Goal: Task Accomplishment & Management: Manage account settings

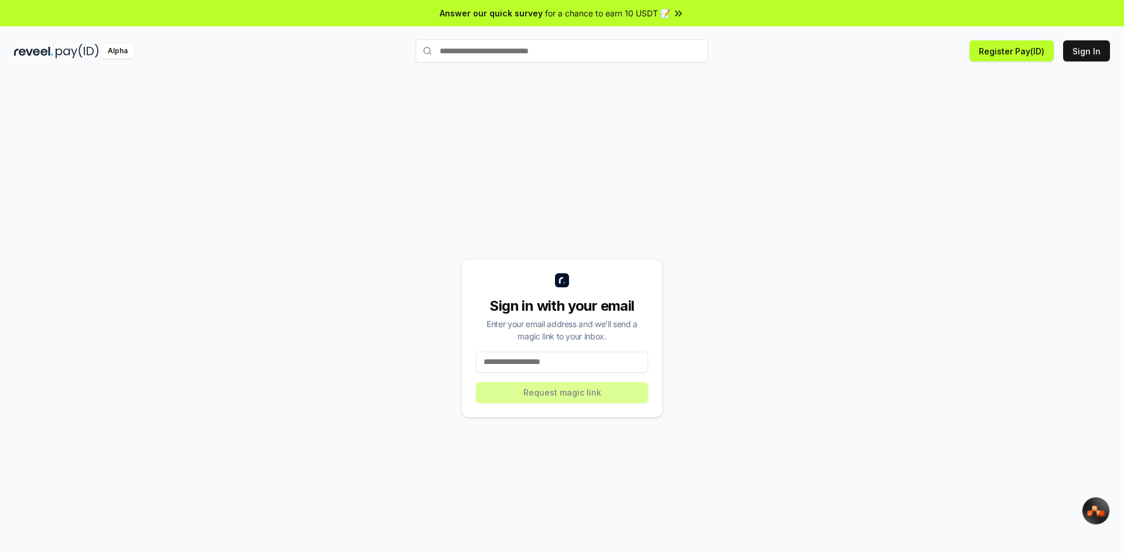
click at [509, 358] on input at bounding box center [562, 362] width 172 height 21
type input "**********"
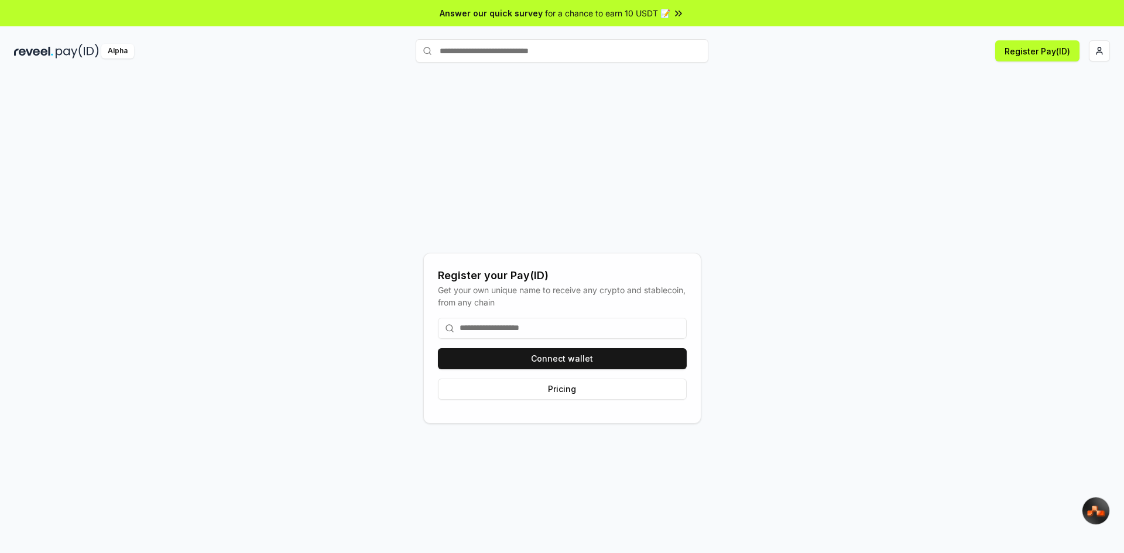
click at [511, 329] on input at bounding box center [562, 328] width 249 height 21
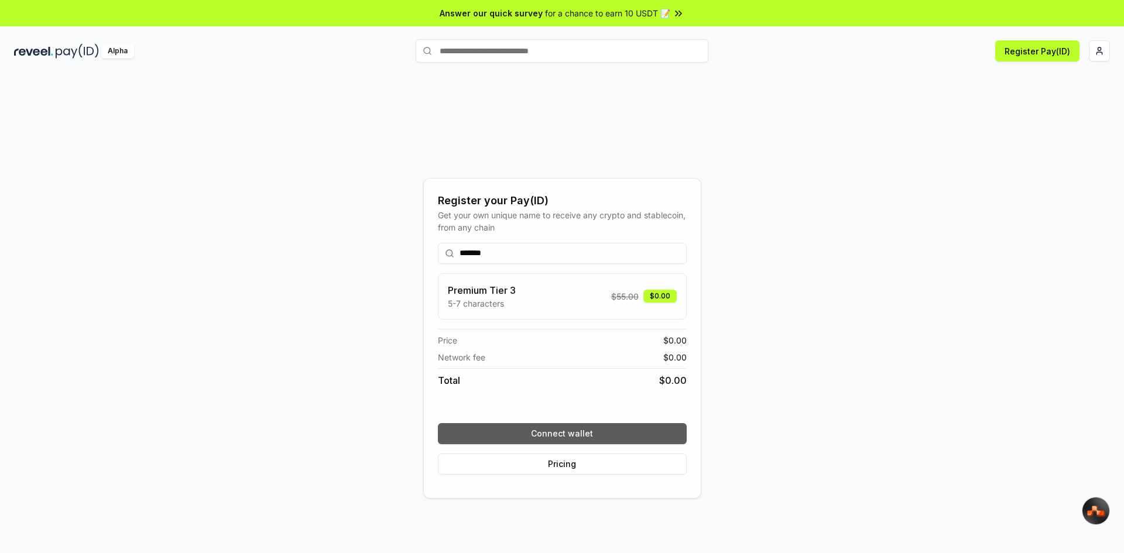
type input "*******"
click at [568, 435] on button "Connect wallet" at bounding box center [562, 433] width 249 height 21
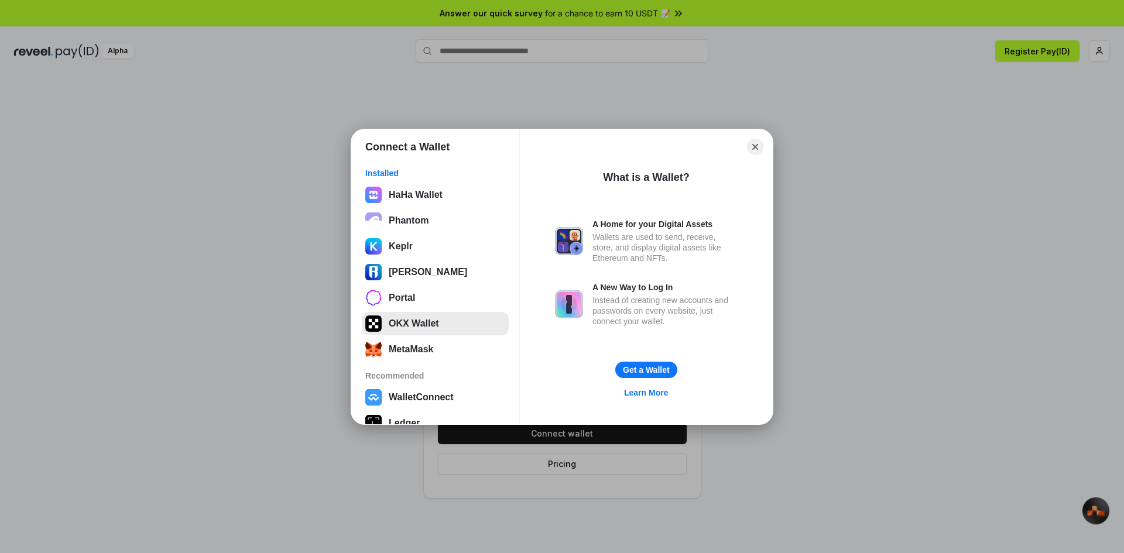
click at [418, 329] on button "OKX Wallet" at bounding box center [435, 323] width 147 height 23
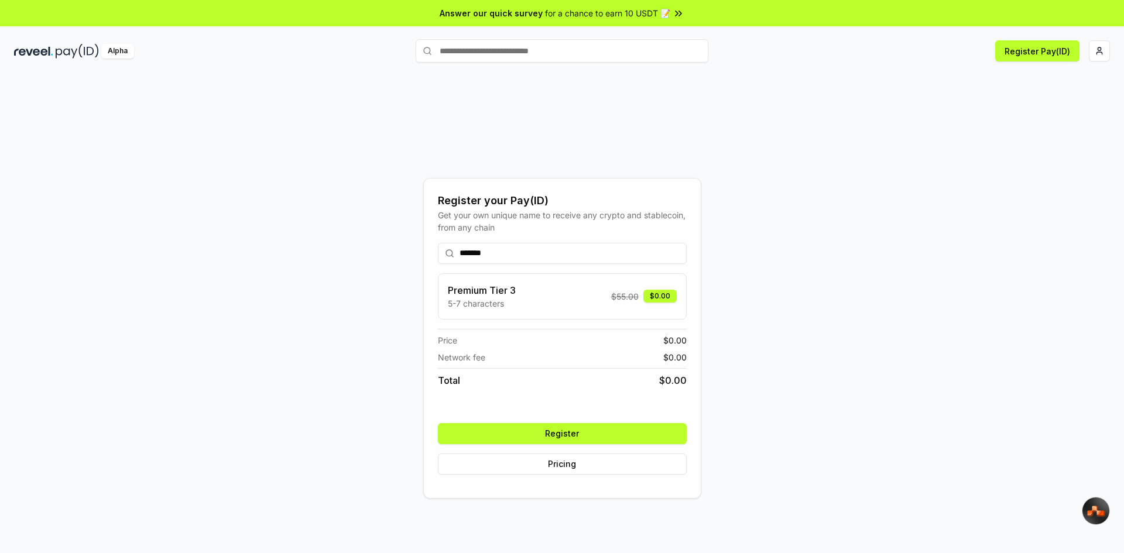
click at [621, 438] on button "Register" at bounding box center [562, 433] width 249 height 21
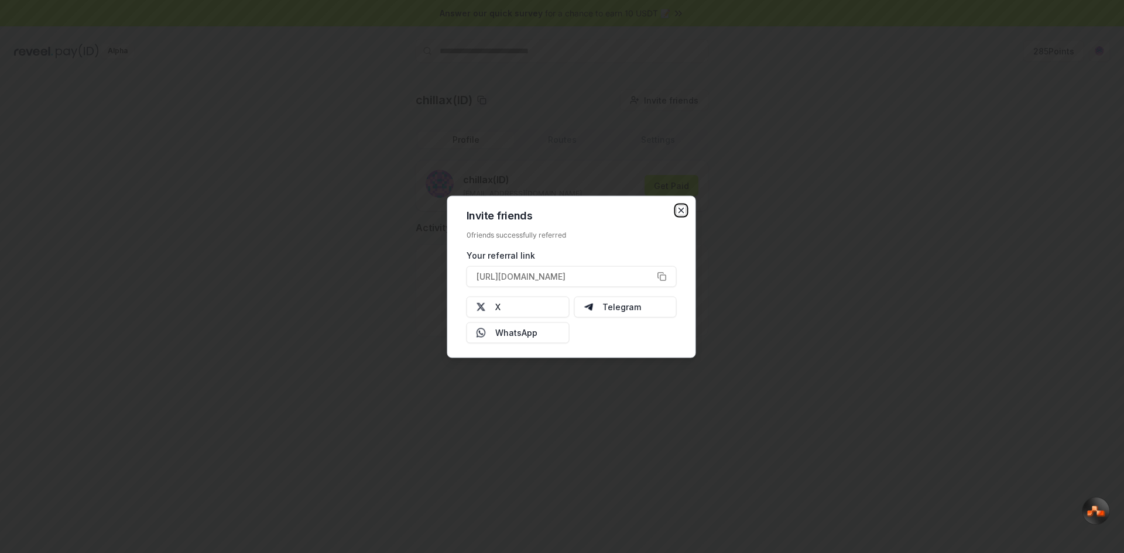
click at [677, 212] on icon "button" at bounding box center [680, 209] width 9 height 9
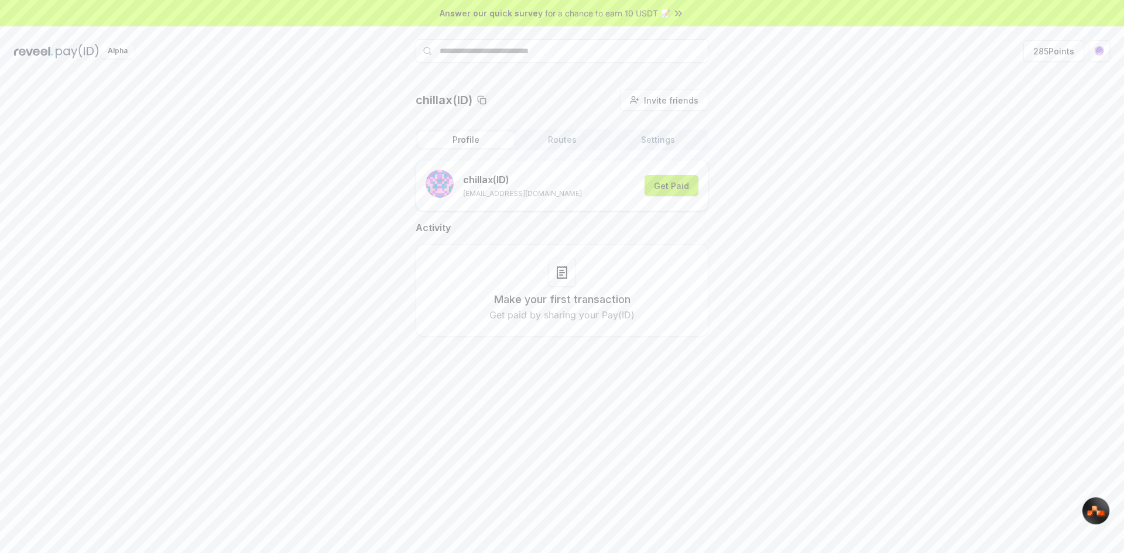
click at [681, 191] on button "Get Paid" at bounding box center [671, 185] width 54 height 21
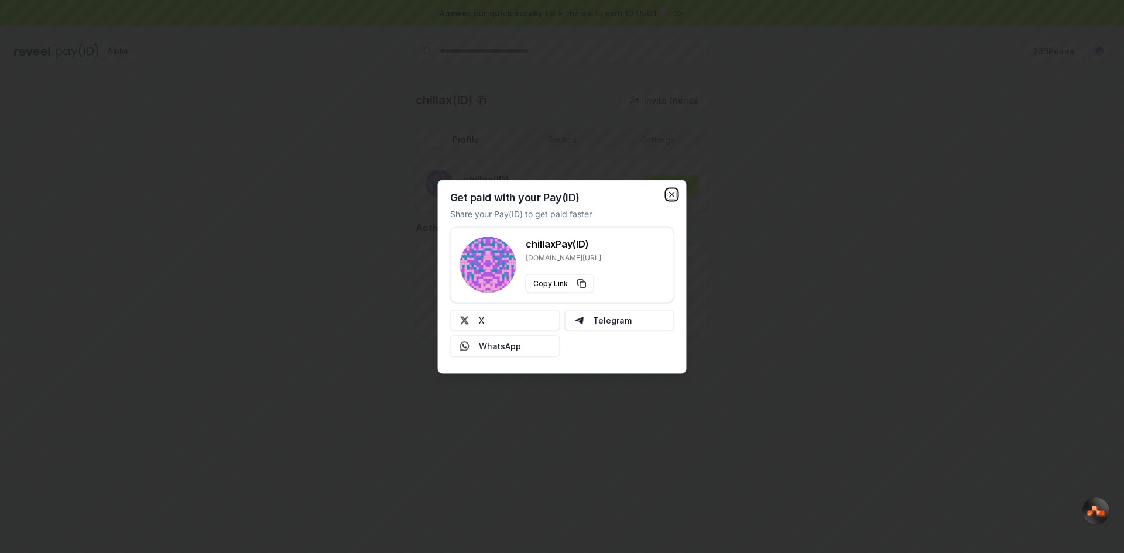
click at [672, 195] on icon "button" at bounding box center [671, 194] width 5 height 5
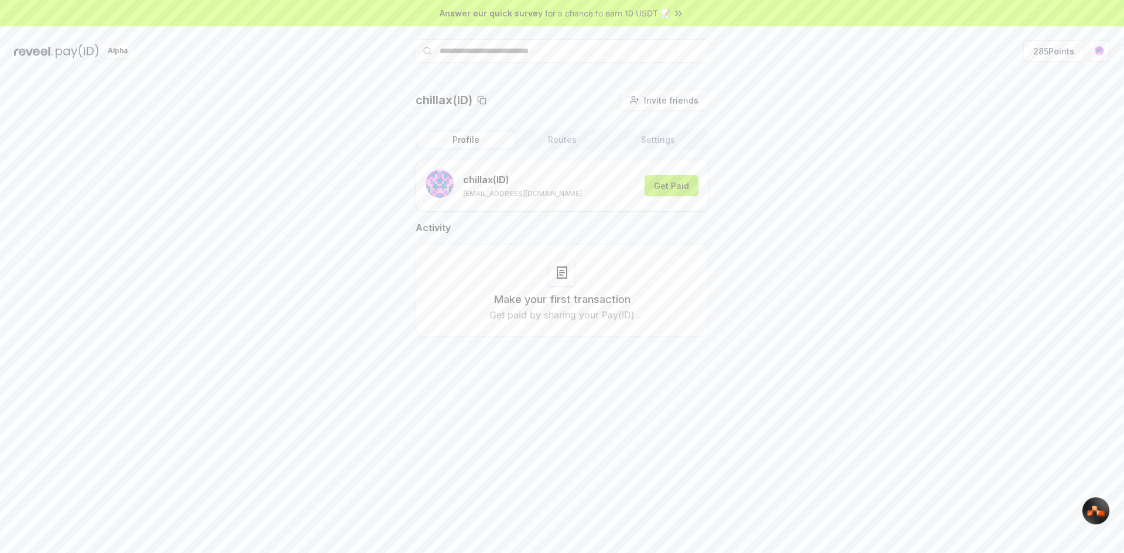
click at [668, 188] on button "Get Paid" at bounding box center [671, 185] width 54 height 21
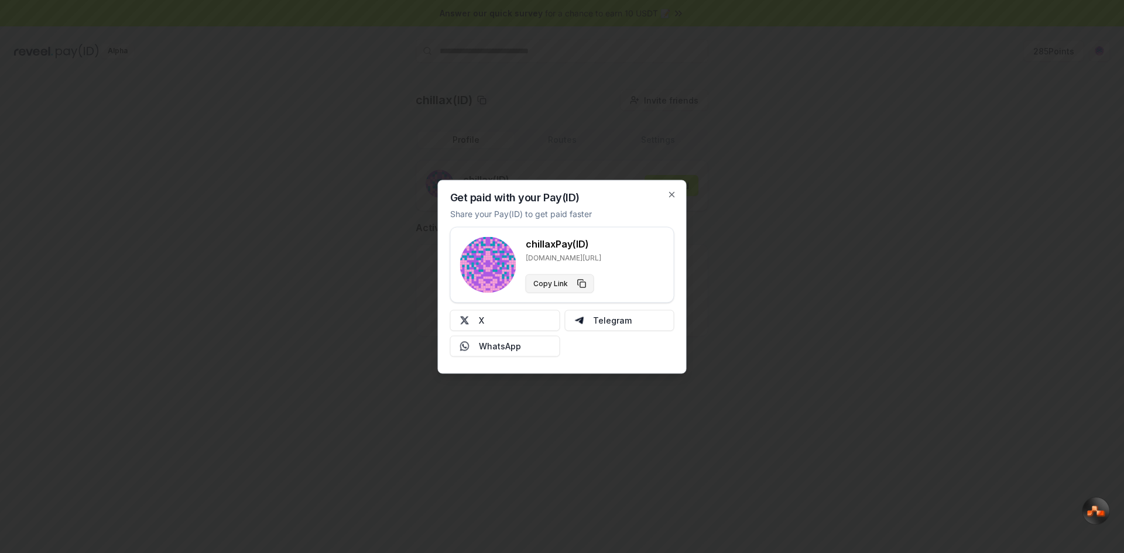
click at [566, 281] on button "Copy Link" at bounding box center [560, 283] width 68 height 19
click at [391, 105] on div at bounding box center [562, 276] width 1124 height 553
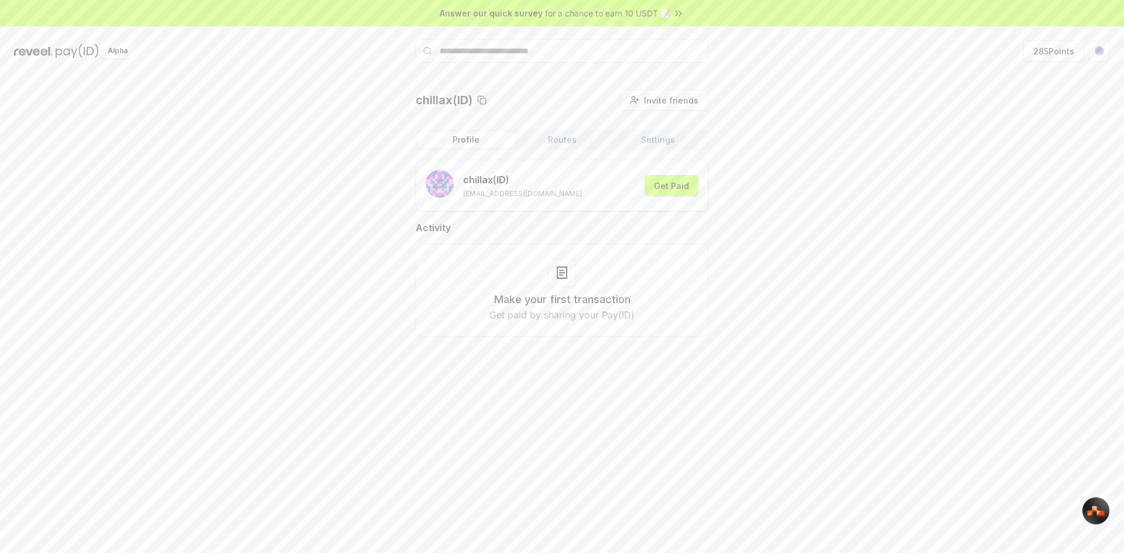
click at [849, 20] on div "Answer our quick survey for a chance to earn 10 USDT 📝" at bounding box center [562, 13] width 1124 height 26
click at [901, 49] on button "285 Points" at bounding box center [1053, 50] width 61 height 21
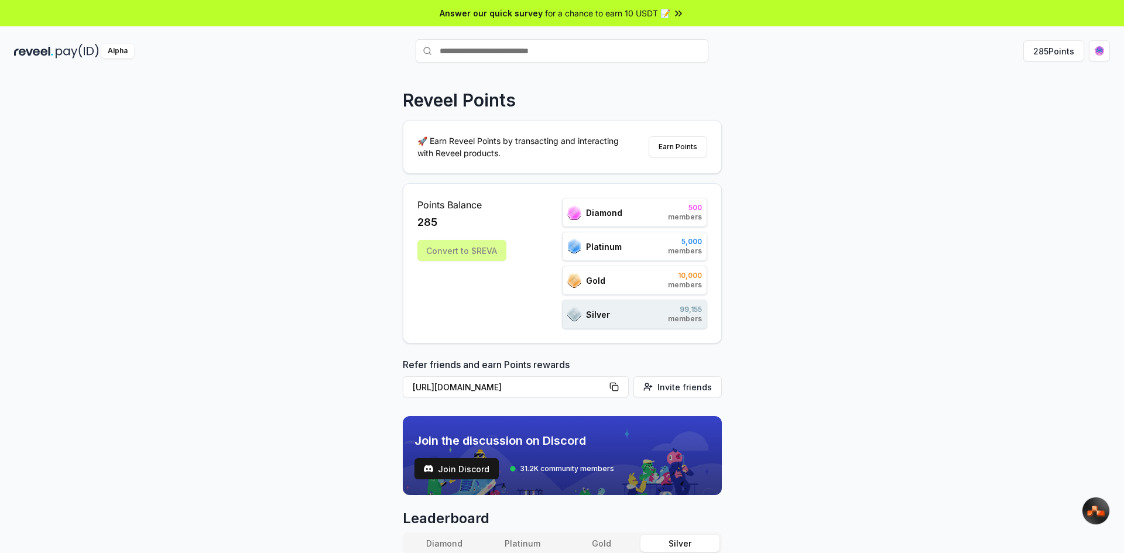
scroll to position [59, 0]
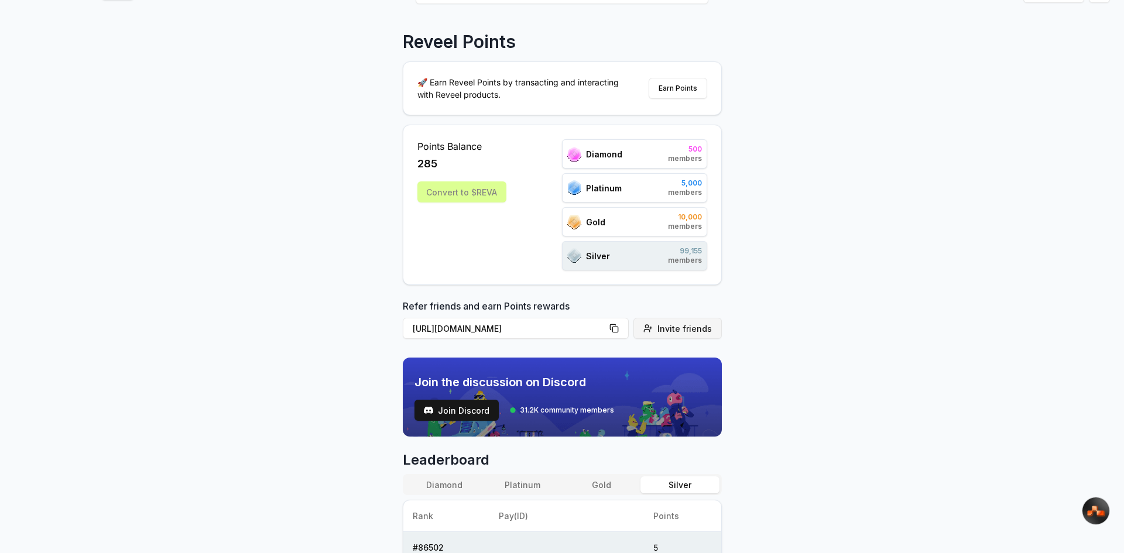
click at [675, 332] on span "Invite friends" at bounding box center [684, 328] width 54 height 12
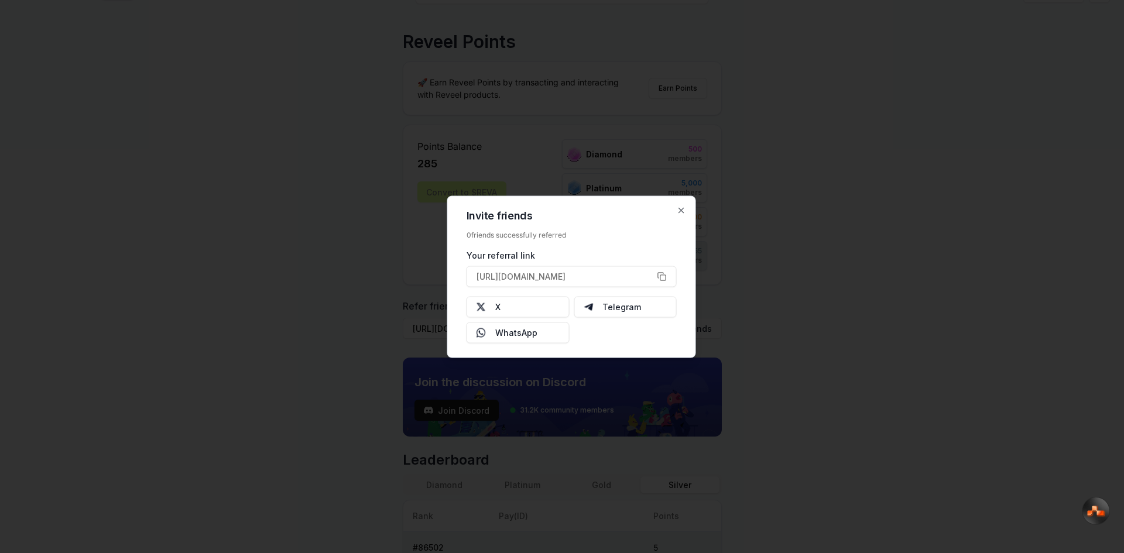
click at [830, 223] on div at bounding box center [562, 276] width 1124 height 553
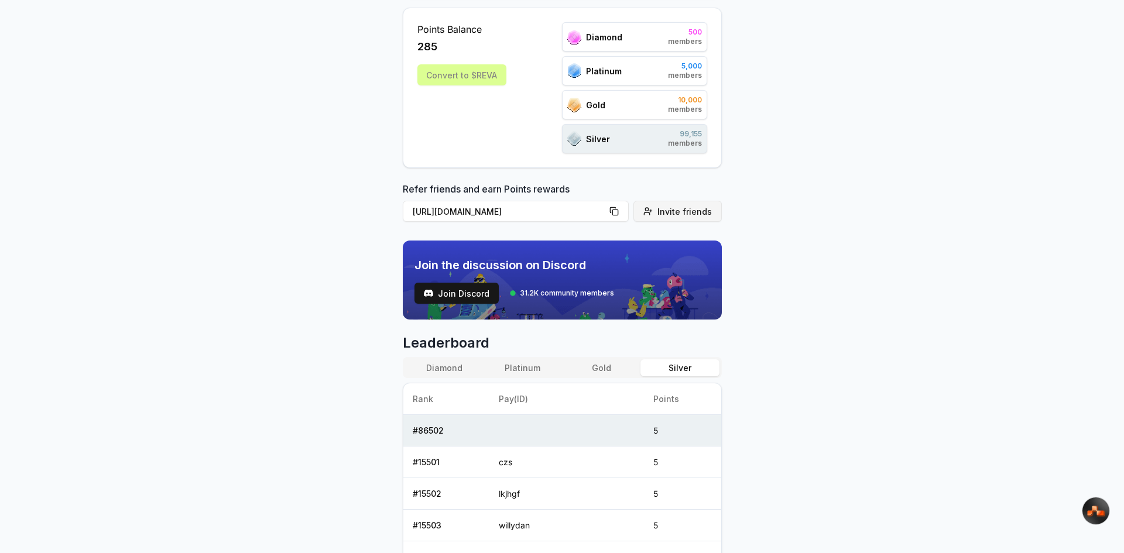
scroll to position [0, 0]
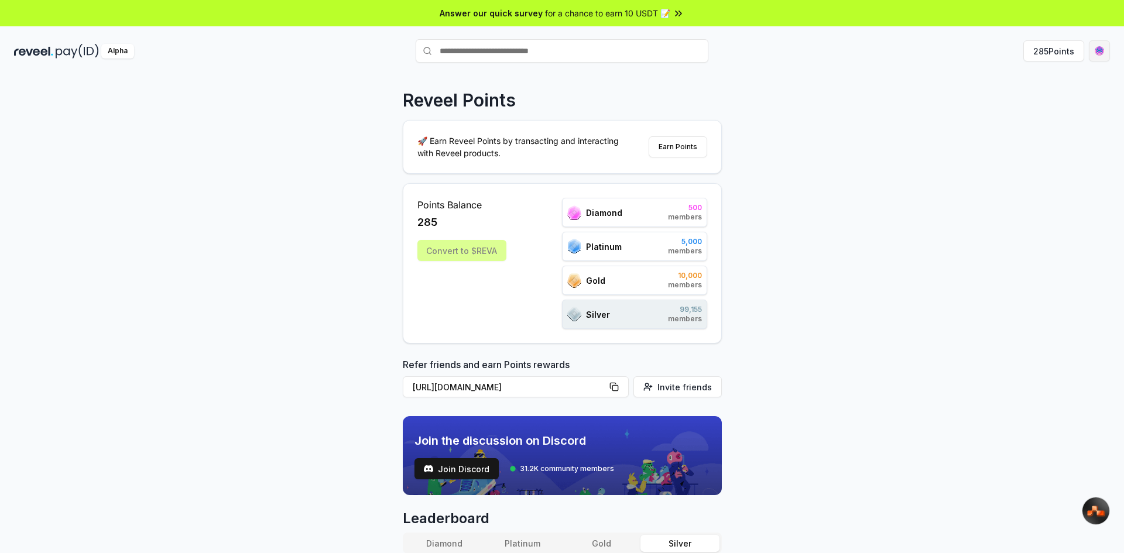
click at [1091, 49] on html "Answer our quick survey for a chance to earn 10 USDT 📝 Alpha 285 Points Reveel …" at bounding box center [562, 276] width 1124 height 553
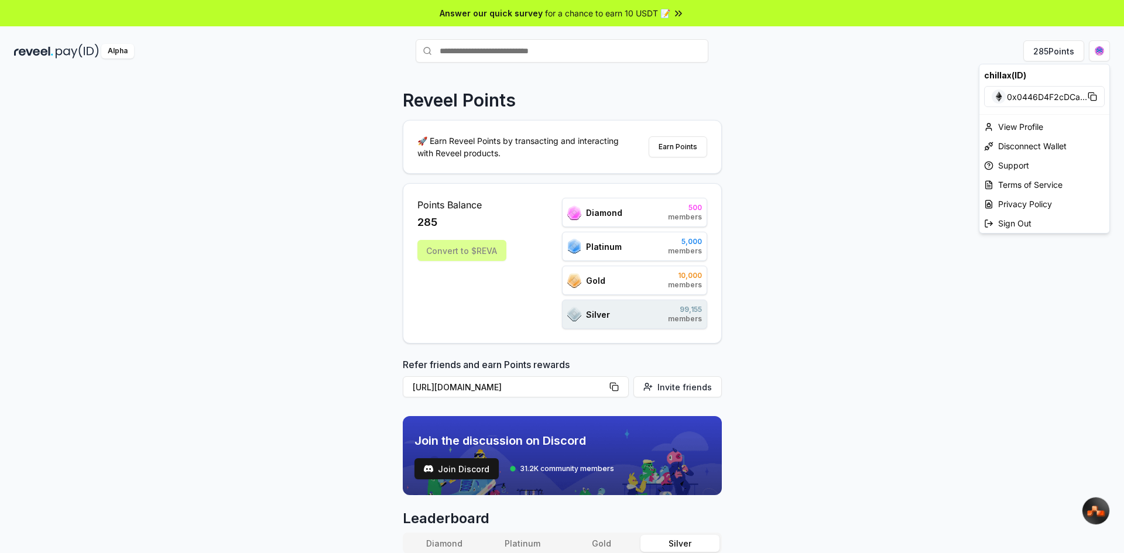
click at [815, 177] on html "Answer our quick survey for a chance to earn 10 USDT 📝 Alpha 285 Points Reveel …" at bounding box center [562, 276] width 1124 height 553
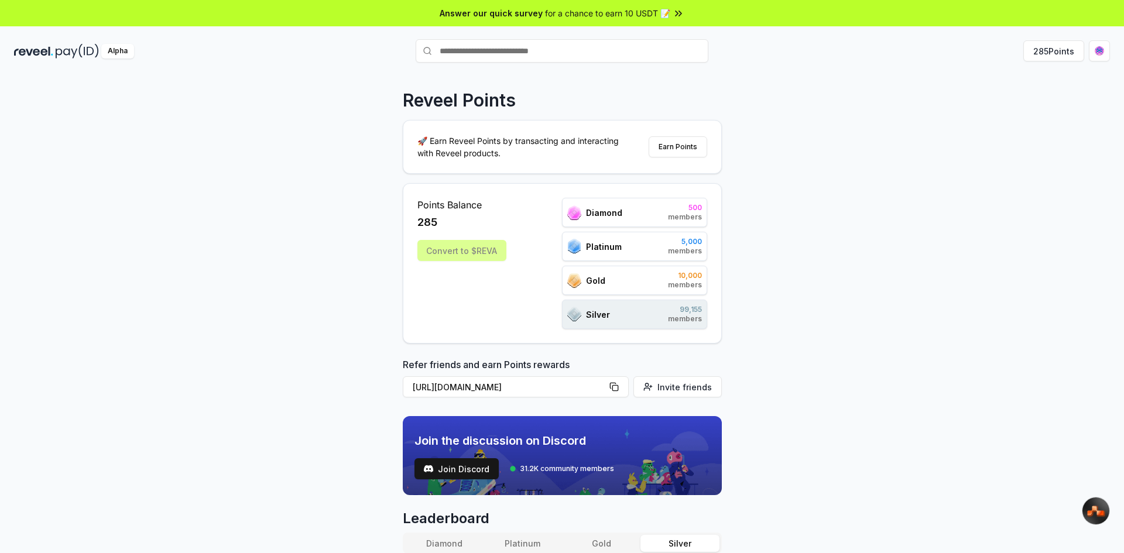
click at [456, 254] on div "Convert to $REVA" at bounding box center [461, 250] width 89 height 21
click at [686, 152] on button "Earn Points" at bounding box center [677, 146] width 59 height 21
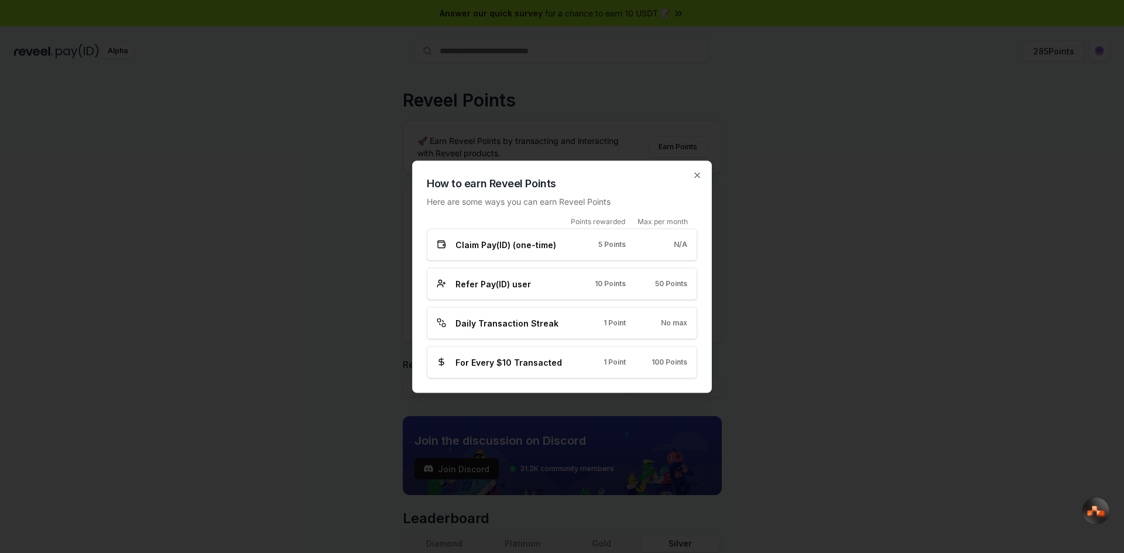
click at [668, 312] on div "Daily Transaction Streak 1 Point No max" at bounding box center [562, 323] width 270 height 32
click at [699, 179] on icon "button" at bounding box center [696, 174] width 9 height 9
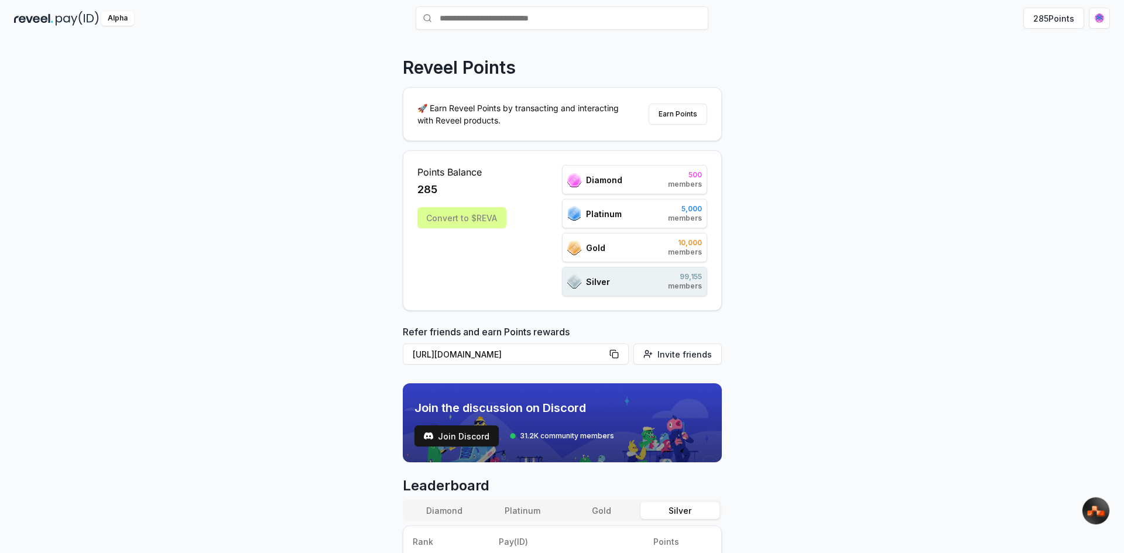
scroll to position [59, 0]
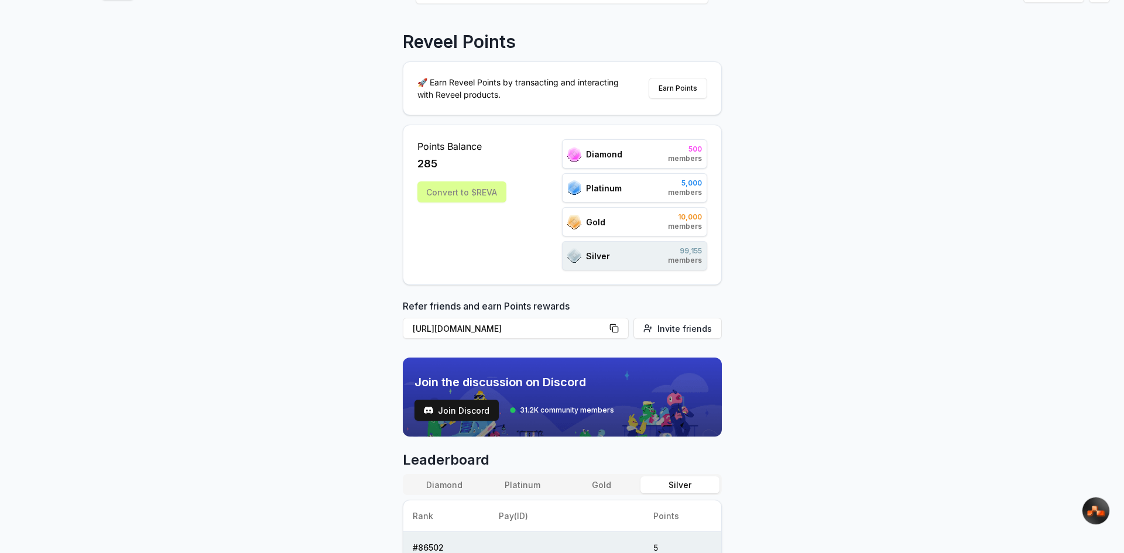
click at [494, 217] on div "Points Balance 285 Convert to $REVA" at bounding box center [461, 204] width 89 height 131
click at [483, 405] on span "Join Discord" at bounding box center [463, 410] width 51 height 12
click at [452, 190] on div "Convert to $REVA" at bounding box center [461, 191] width 89 height 21
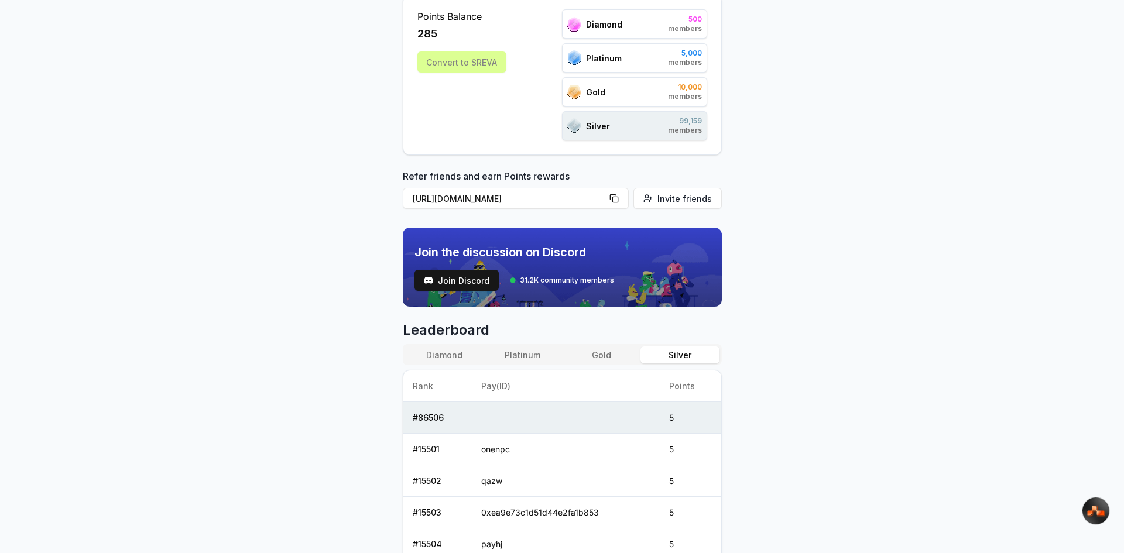
scroll to position [234, 0]
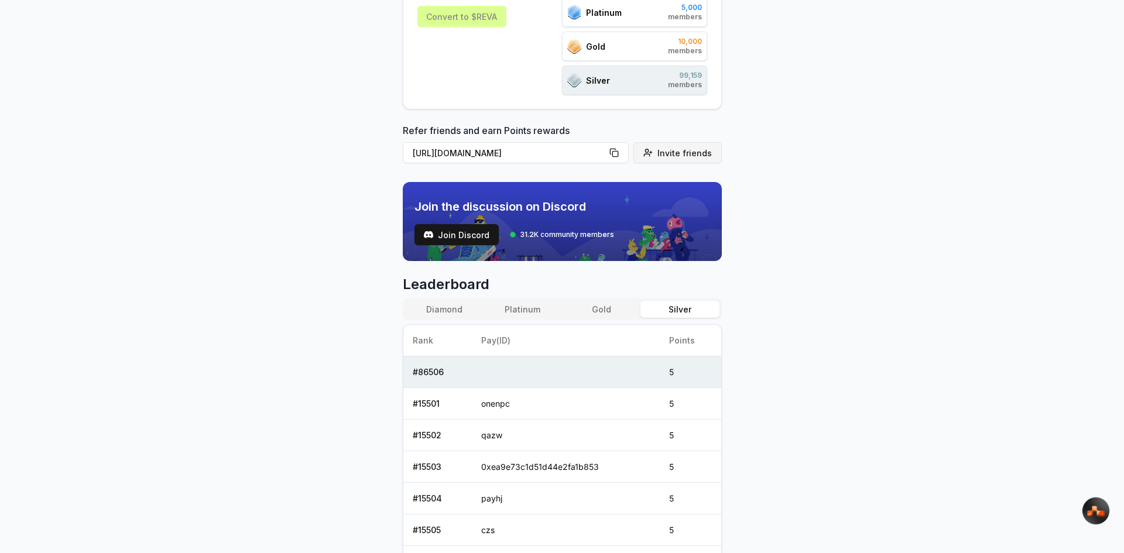
click at [665, 159] on span "Invite friends" at bounding box center [684, 153] width 54 height 12
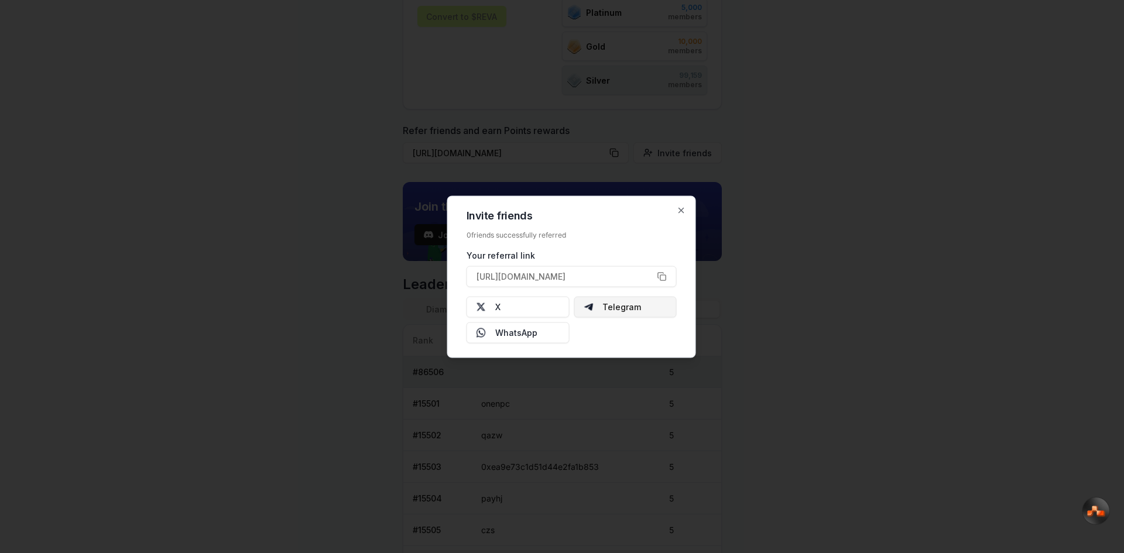
click at [617, 304] on button "Telegram" at bounding box center [624, 306] width 103 height 21
click at [683, 210] on icon "button" at bounding box center [680, 209] width 9 height 9
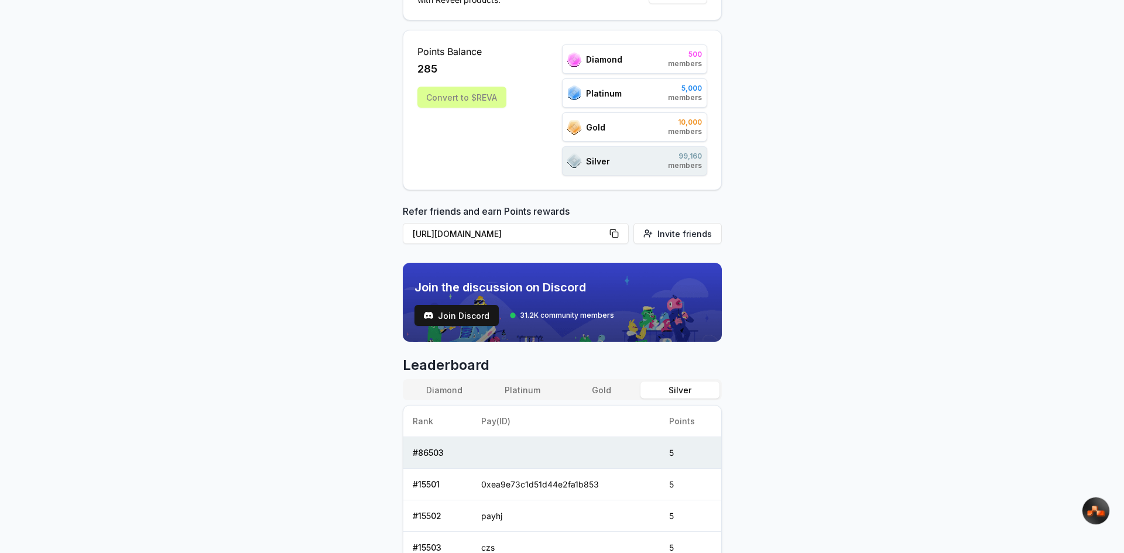
scroll to position [0, 0]
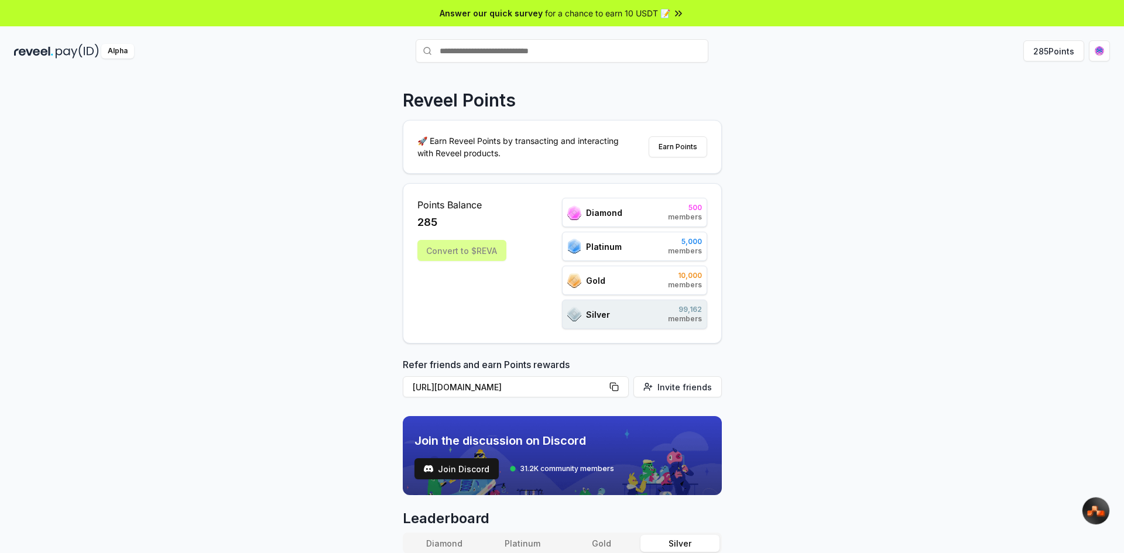
click at [1111, 46] on div "Alpha 285 Points" at bounding box center [562, 51] width 1124 height 30
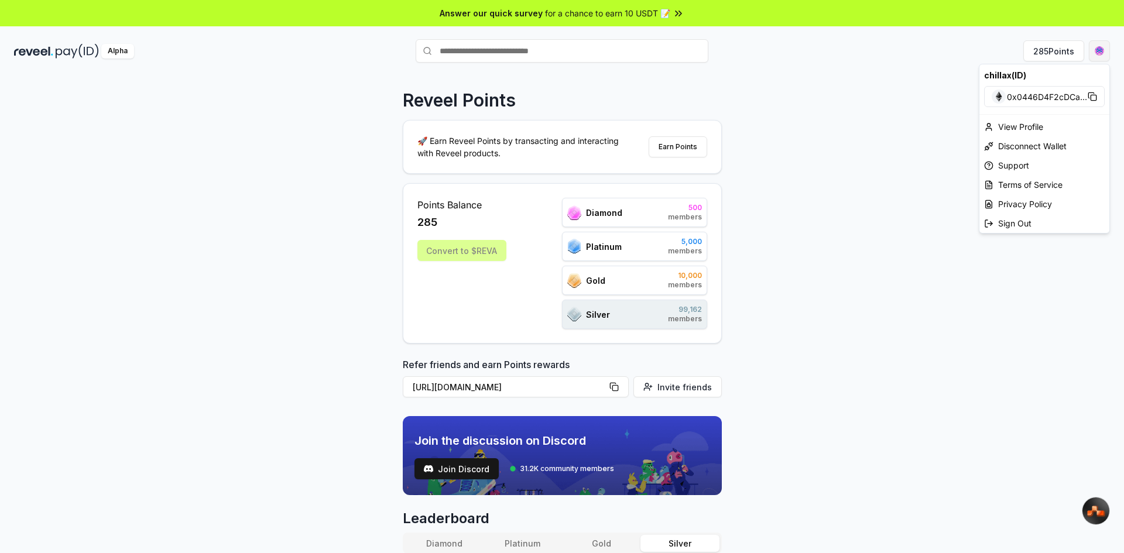
click at [1105, 50] on html "Answer our quick survey for a chance to earn 10 USDT 📝 Alpha 285 Points Reveel …" at bounding box center [562, 276] width 1124 height 553
click at [1020, 124] on div "View Profile" at bounding box center [1044, 126] width 130 height 19
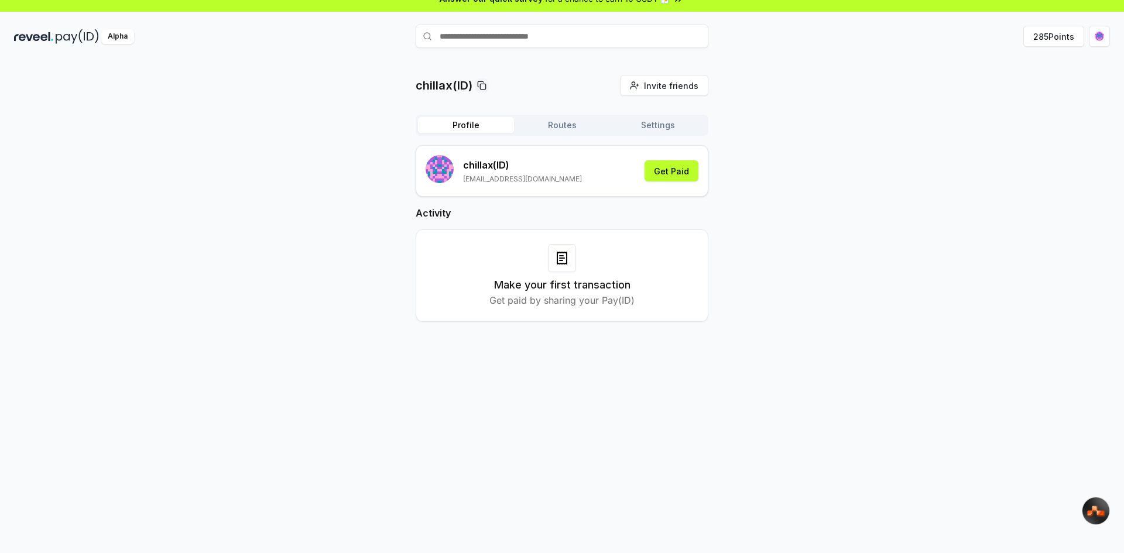
scroll to position [33, 0]
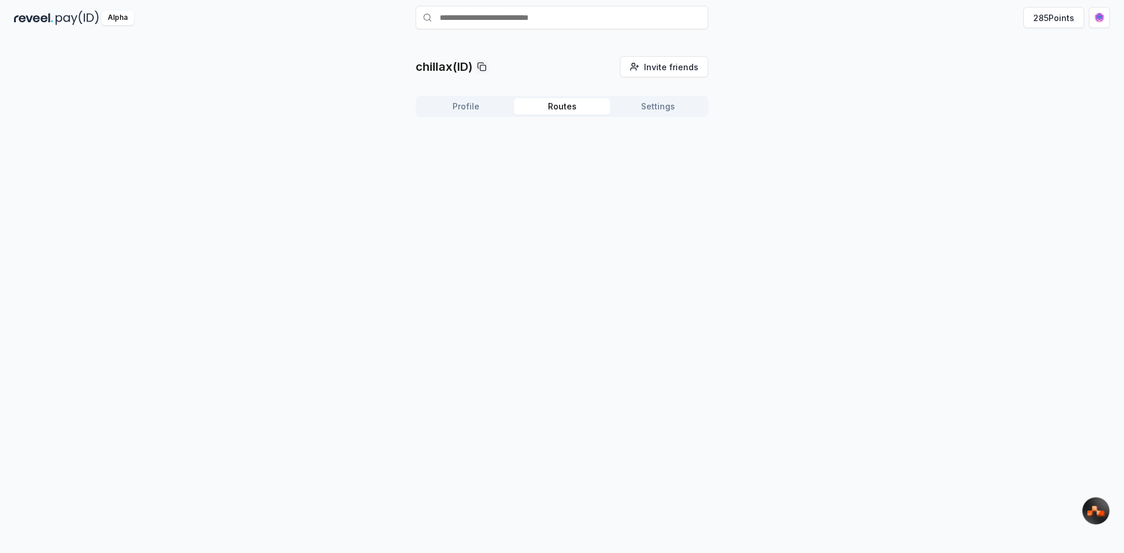
click at [566, 112] on button "Routes" at bounding box center [562, 106] width 96 height 16
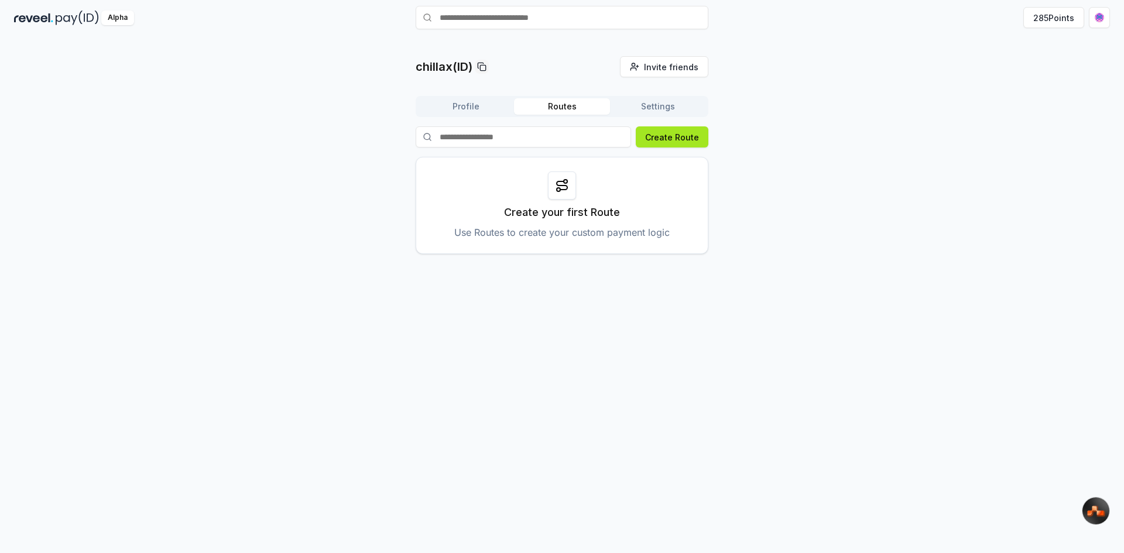
click at [665, 145] on button "Create Route" at bounding box center [672, 136] width 73 height 21
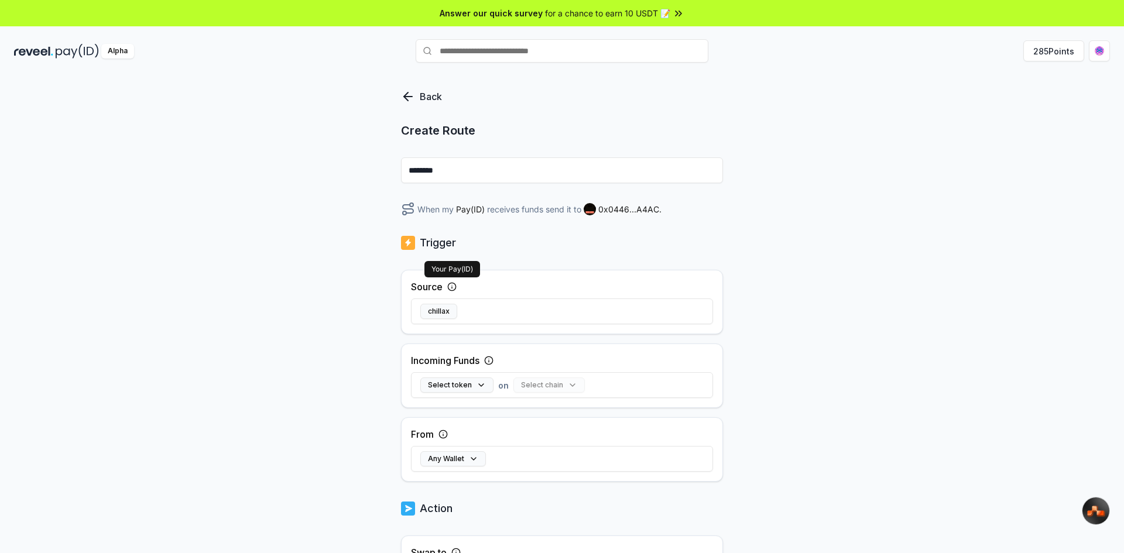
click at [450, 289] on icon at bounding box center [451, 286] width 9 height 9
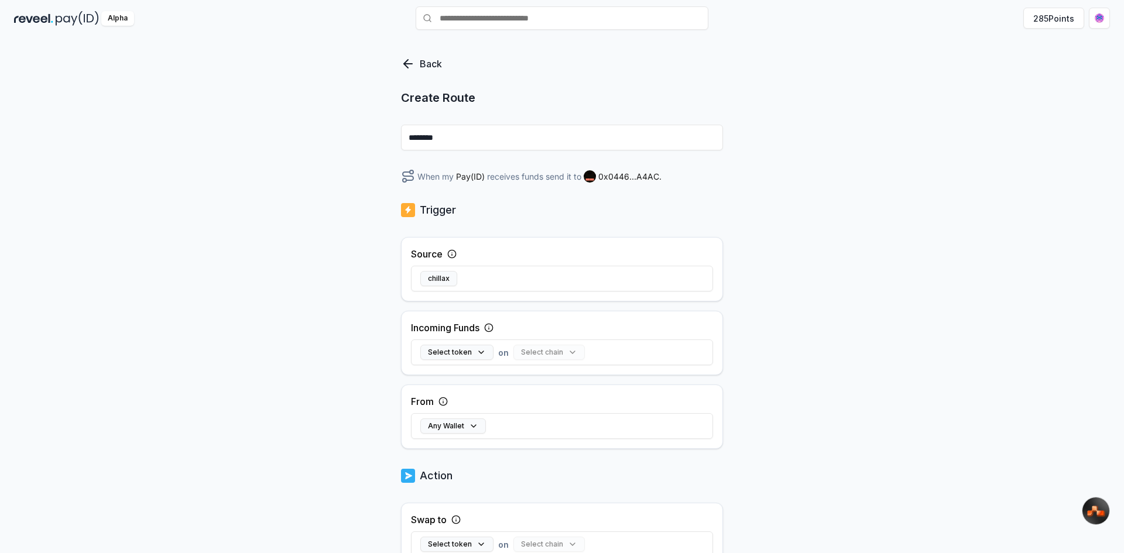
scroll to position [59, 0]
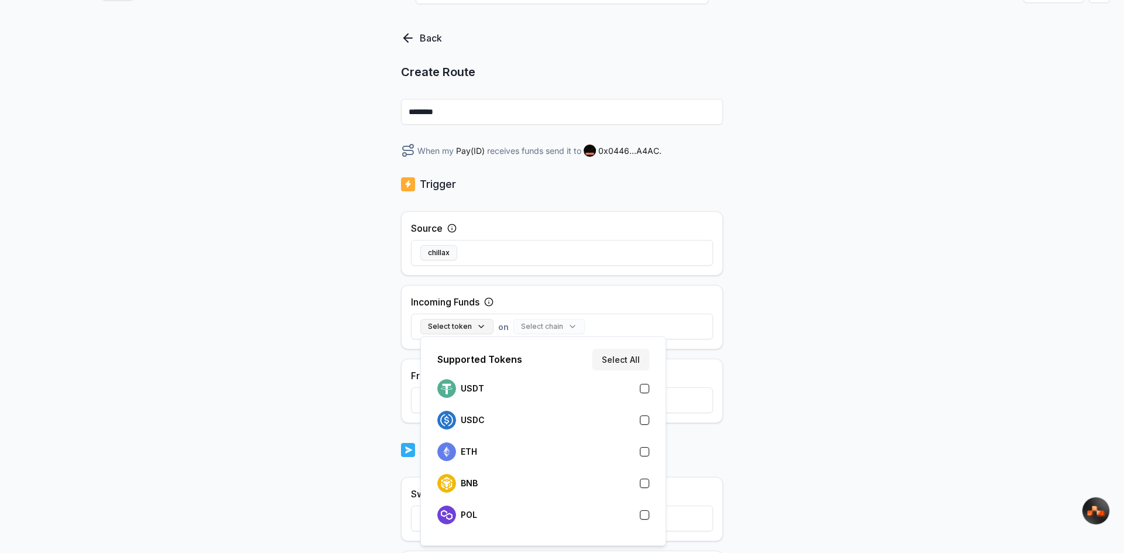
click at [478, 325] on button "Select token" at bounding box center [456, 326] width 73 height 15
click at [625, 359] on button "Select All" at bounding box center [620, 359] width 57 height 21
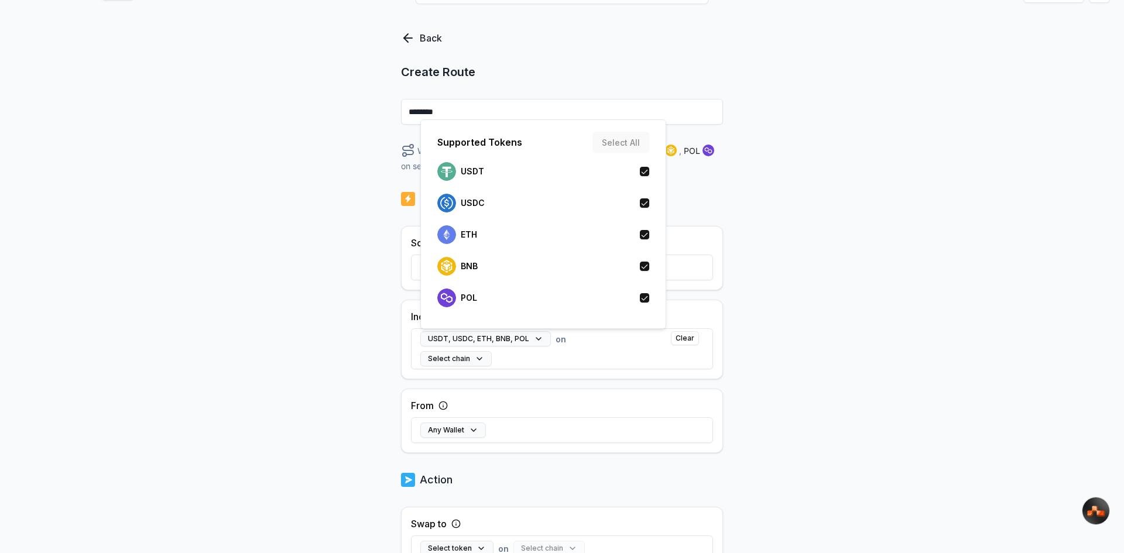
click at [818, 280] on div "Back Create Route ******** When my Pay(ID) receives USDT , USDC , ETH , BNB , P…" at bounding box center [562, 268] width 1124 height 520
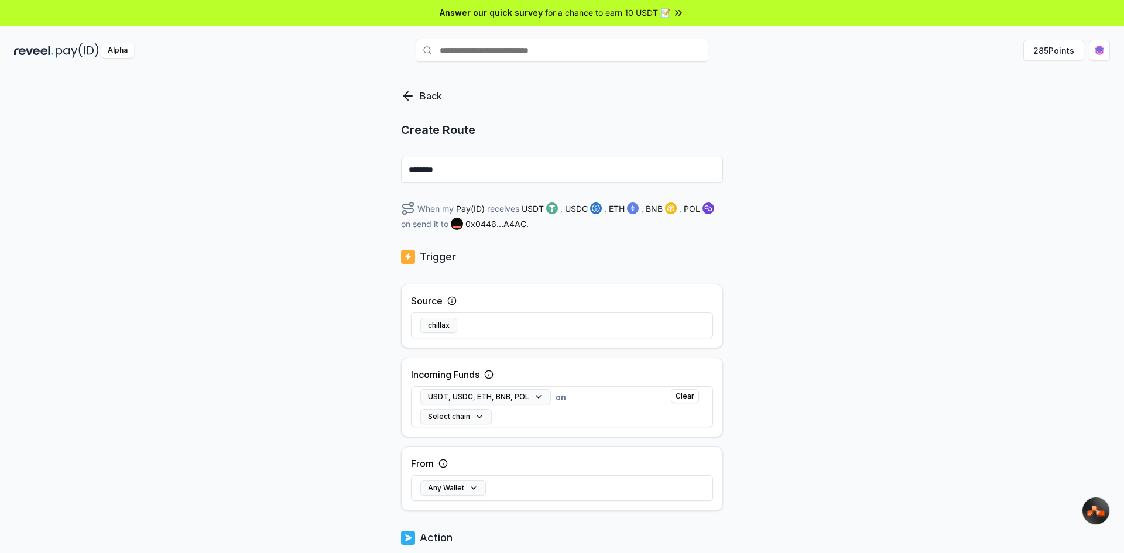
scroll to position [0, 0]
click at [643, 396] on div "USDT, USDC, ETH, BNB, POL on Select chain Clear" at bounding box center [562, 407] width 302 height 54
click at [611, 396] on div "USDT, USDC, ETH, BNB, POL on Select chain Clear" at bounding box center [562, 407] width 302 height 54
click at [467, 420] on button "Select chain" at bounding box center [455, 417] width 71 height 15
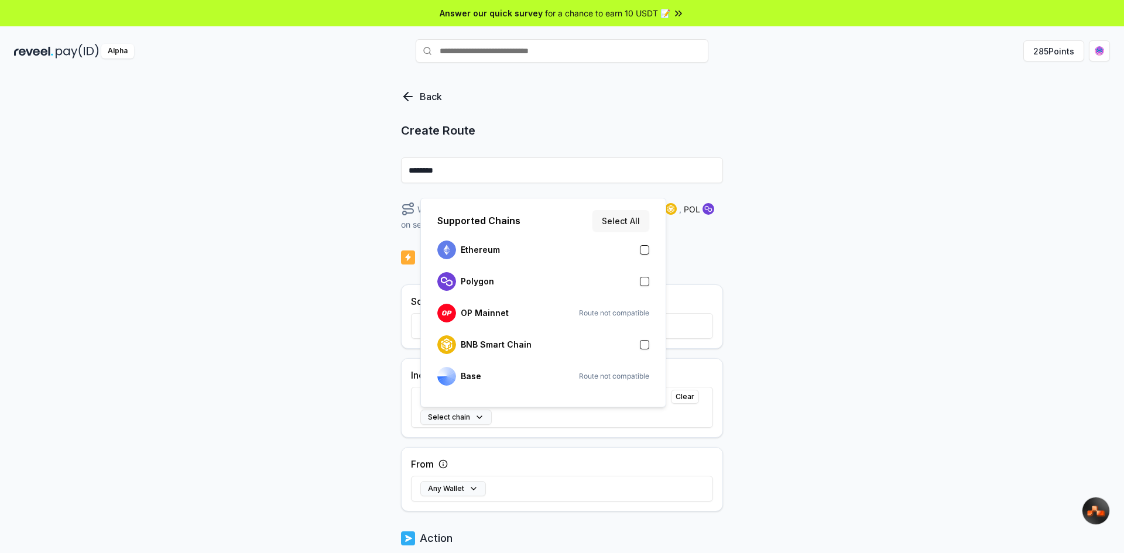
click at [633, 223] on button "Select All" at bounding box center [620, 220] width 57 height 21
click at [337, 355] on div "Back Create Route ******** When my Pay(ID) receives USDT , USDC , ETH , BNB , P…" at bounding box center [562, 326] width 1124 height 520
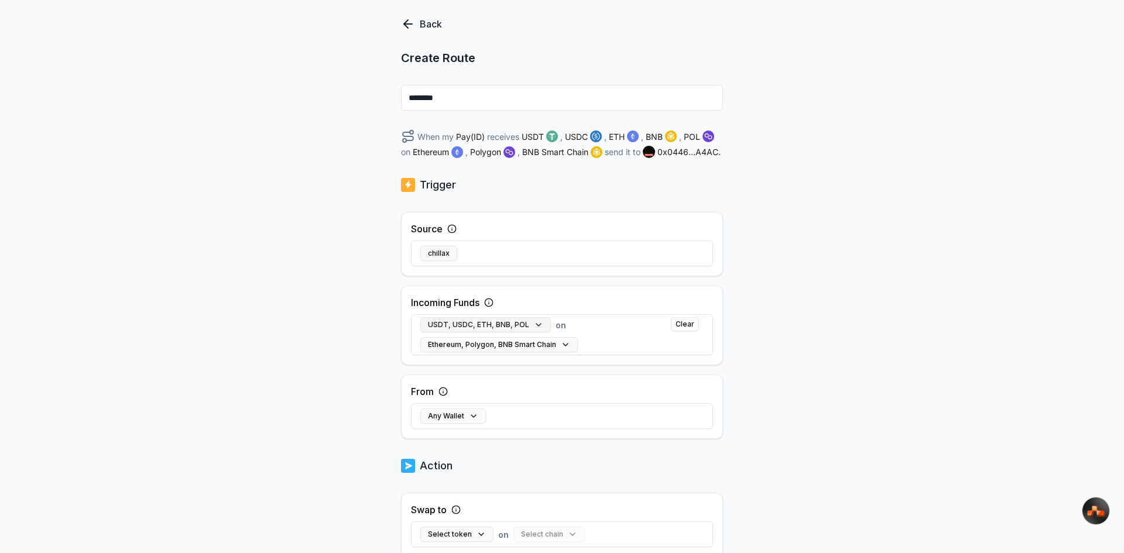
scroll to position [117, 0]
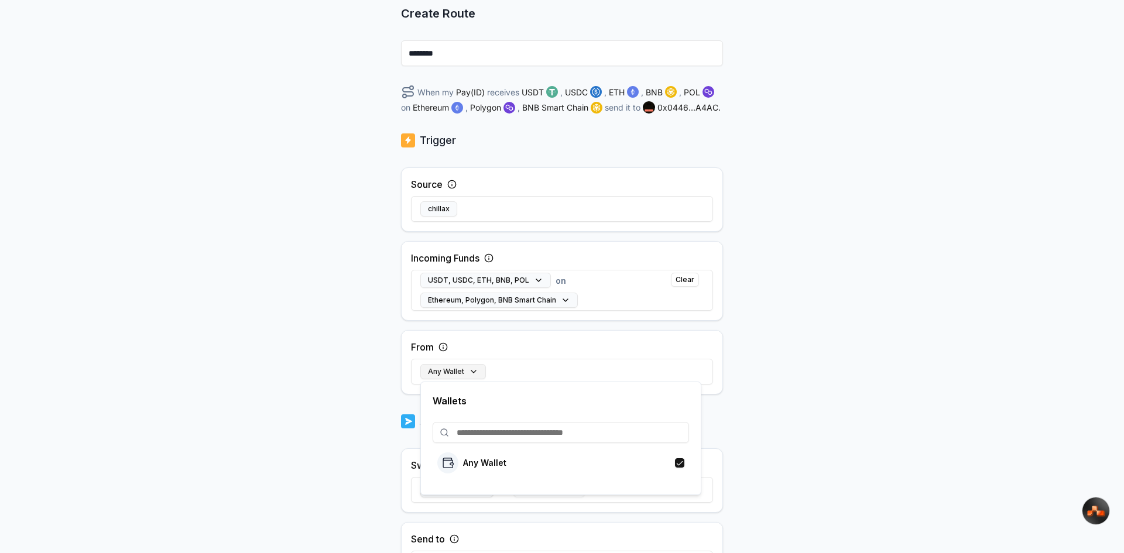
click at [465, 373] on button "Any Wallet" at bounding box center [453, 371] width 66 height 15
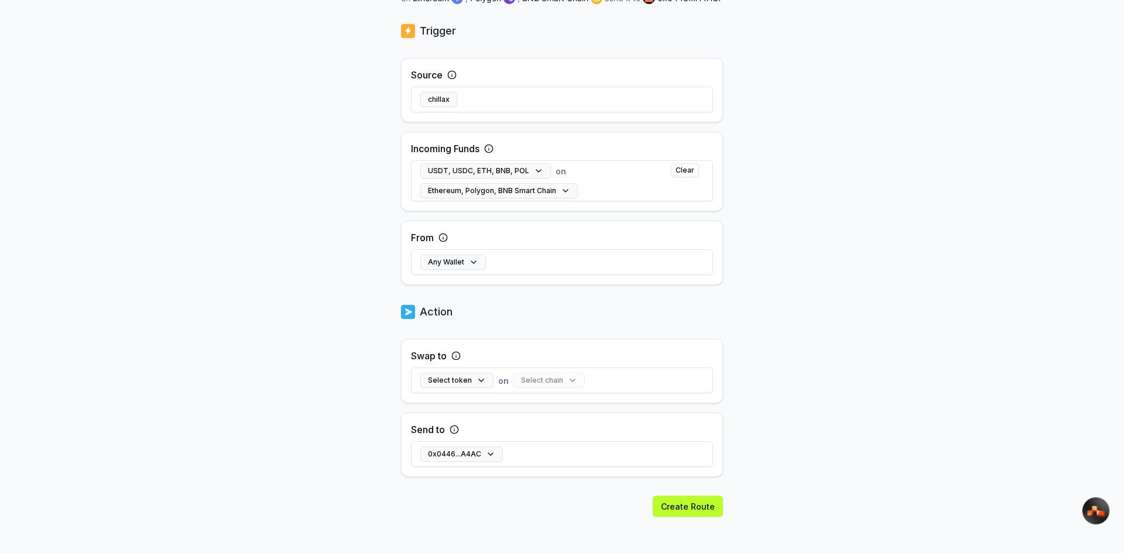
scroll to position [231, 0]
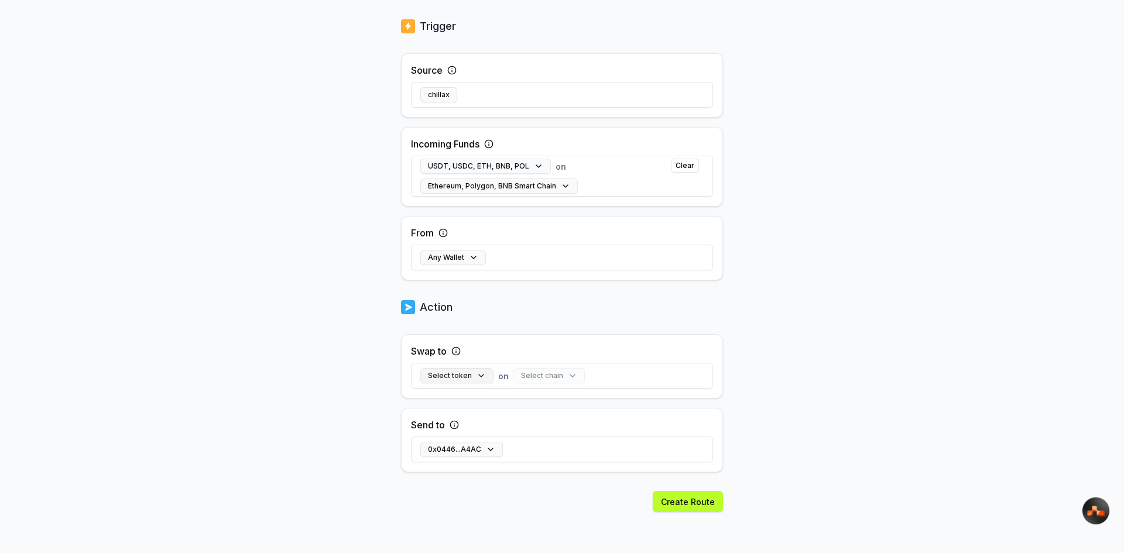
click at [476, 379] on button "Select token" at bounding box center [456, 375] width 73 height 15
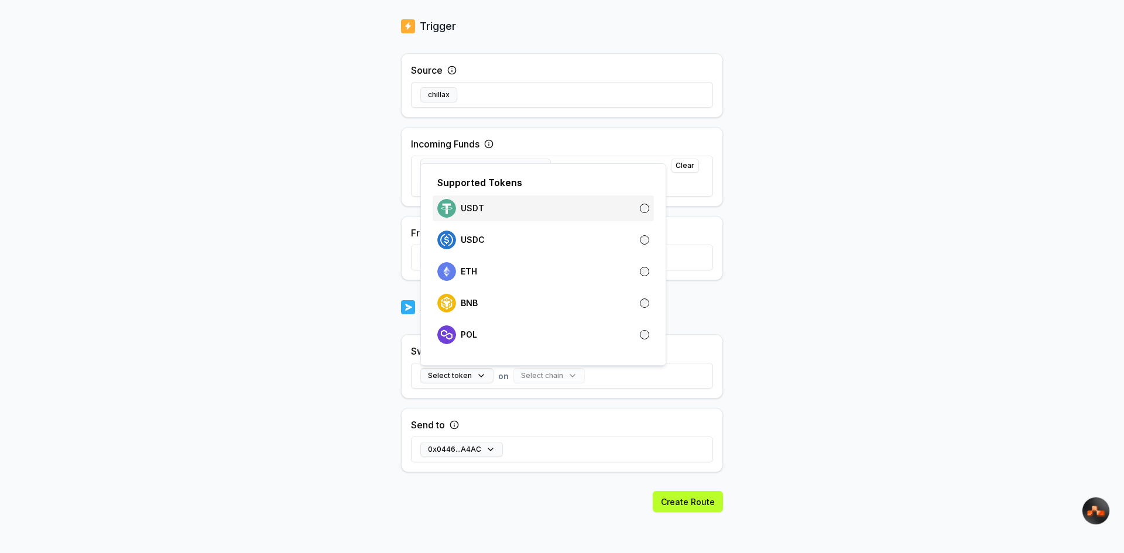
scroll to position [246, 0]
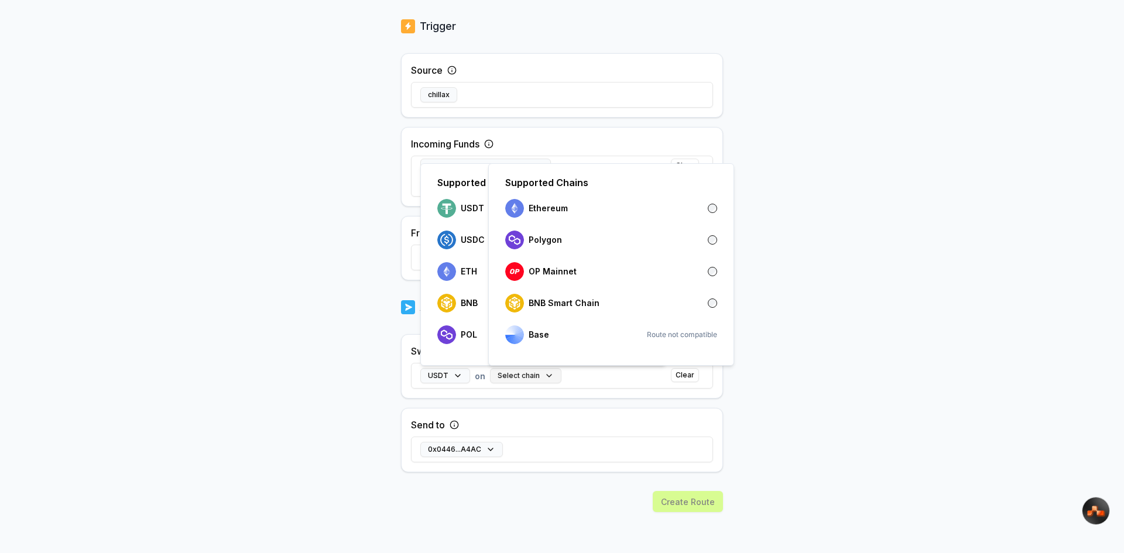
click at [542, 376] on button "Select chain" at bounding box center [525, 375] width 71 height 15
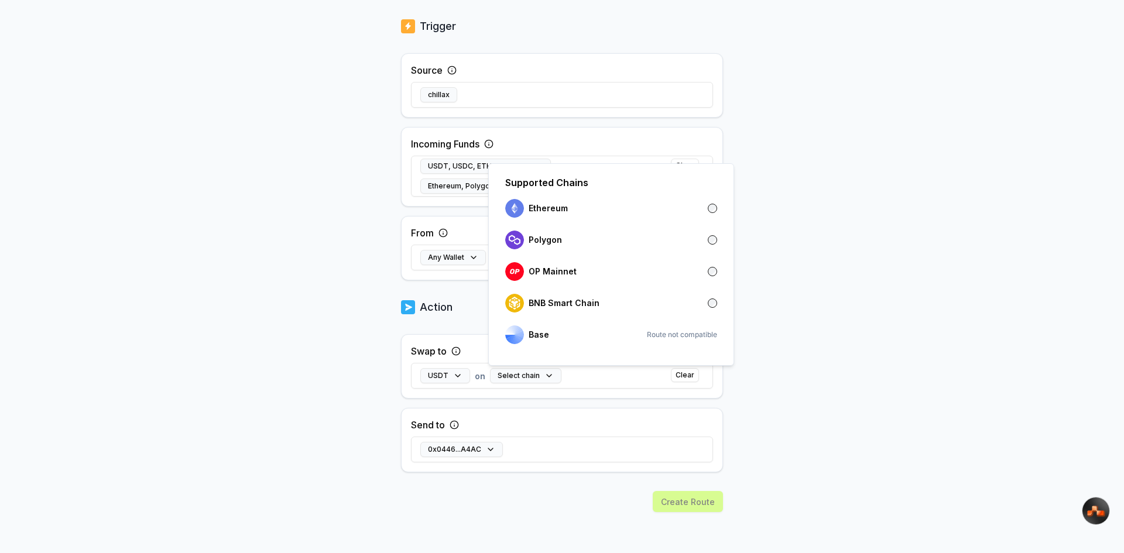
click at [549, 459] on div "0x0446...A4AC" at bounding box center [562, 449] width 302 height 34
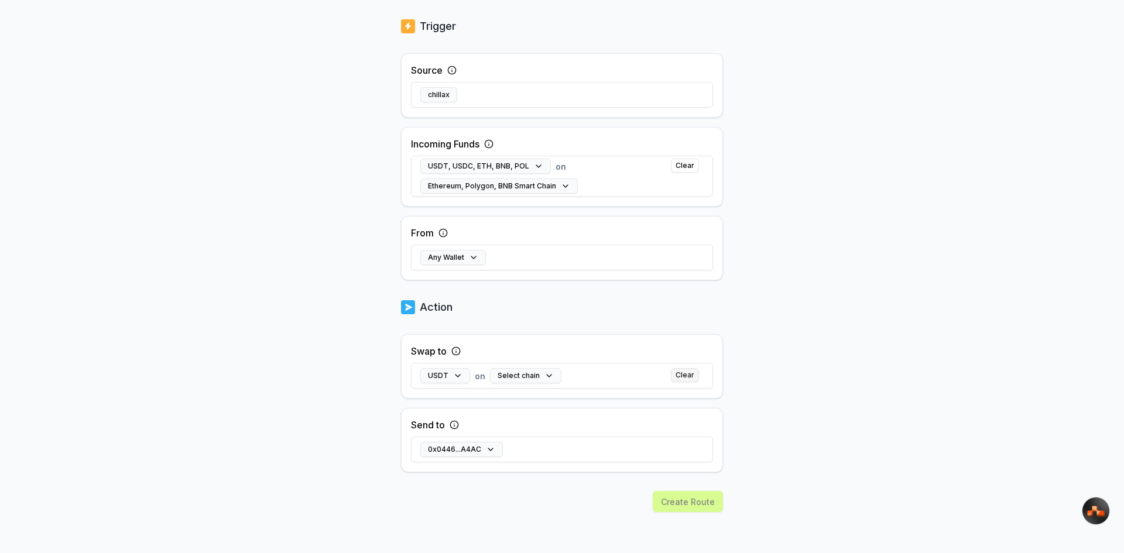
click at [681, 373] on button "Clear" at bounding box center [685, 375] width 28 height 14
click at [685, 506] on button "Create Route" at bounding box center [687, 501] width 70 height 21
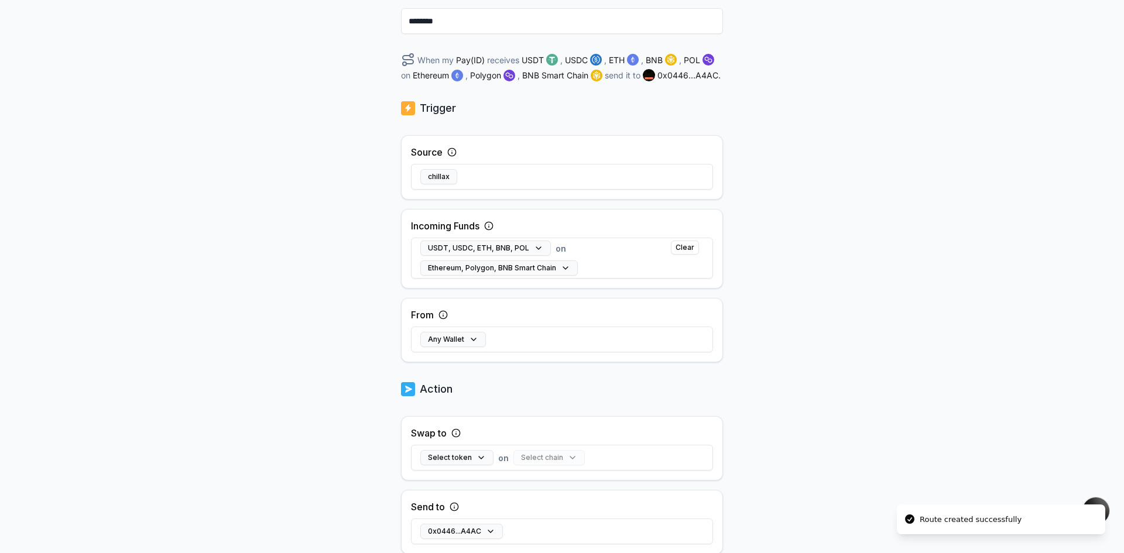
scroll to position [0, 0]
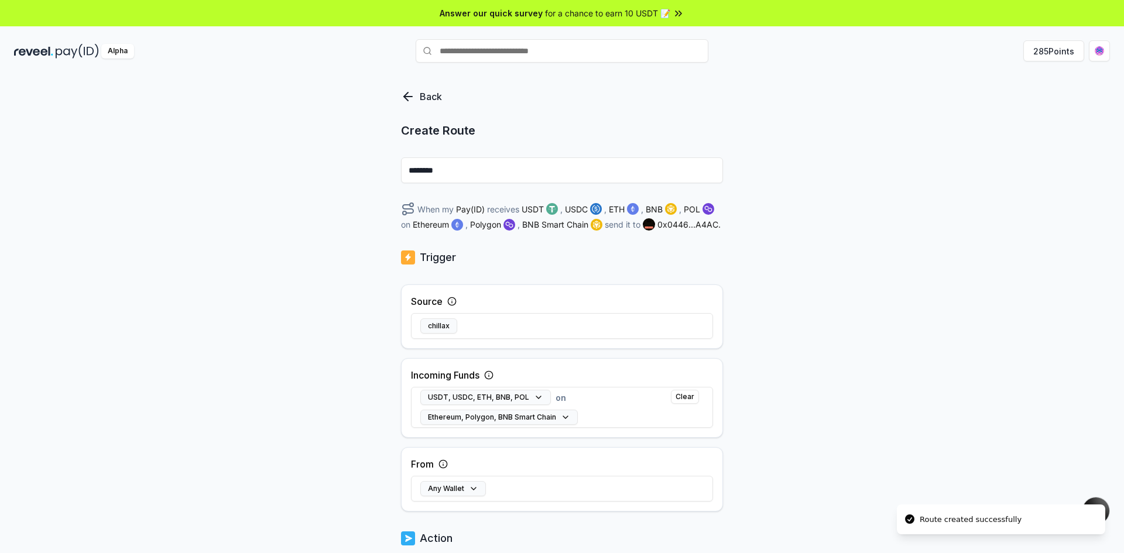
click at [404, 98] on icon at bounding box center [408, 97] width 14 height 14
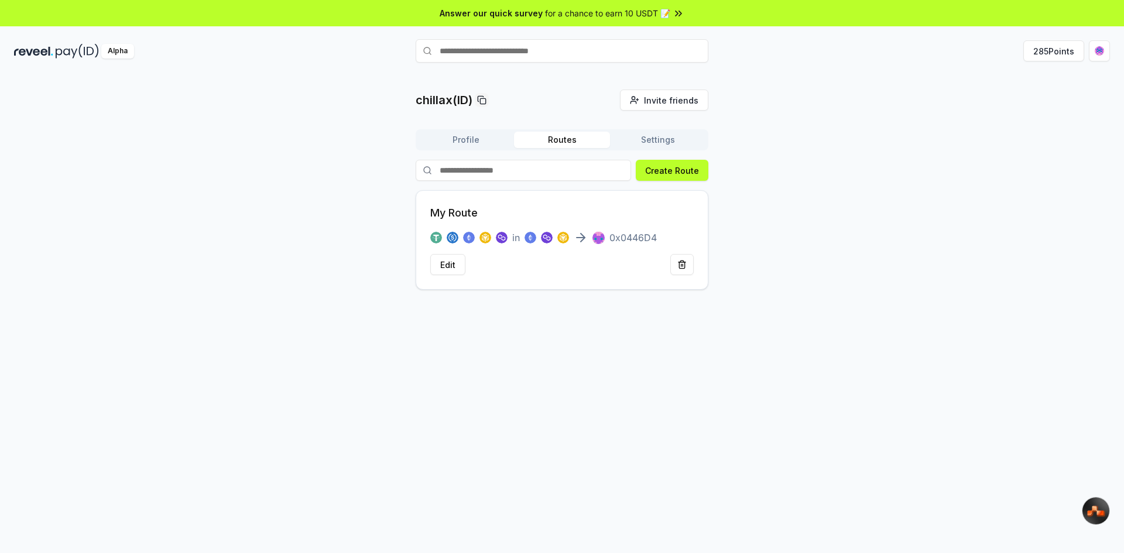
click at [651, 138] on button "Settings" at bounding box center [658, 140] width 96 height 16
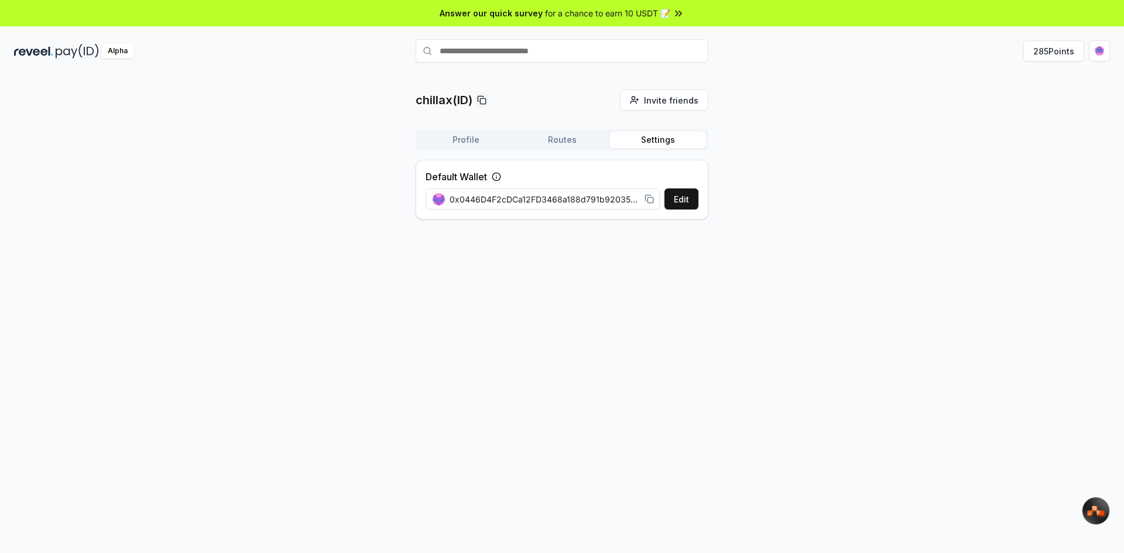
click at [462, 139] on button "Profile" at bounding box center [466, 140] width 96 height 16
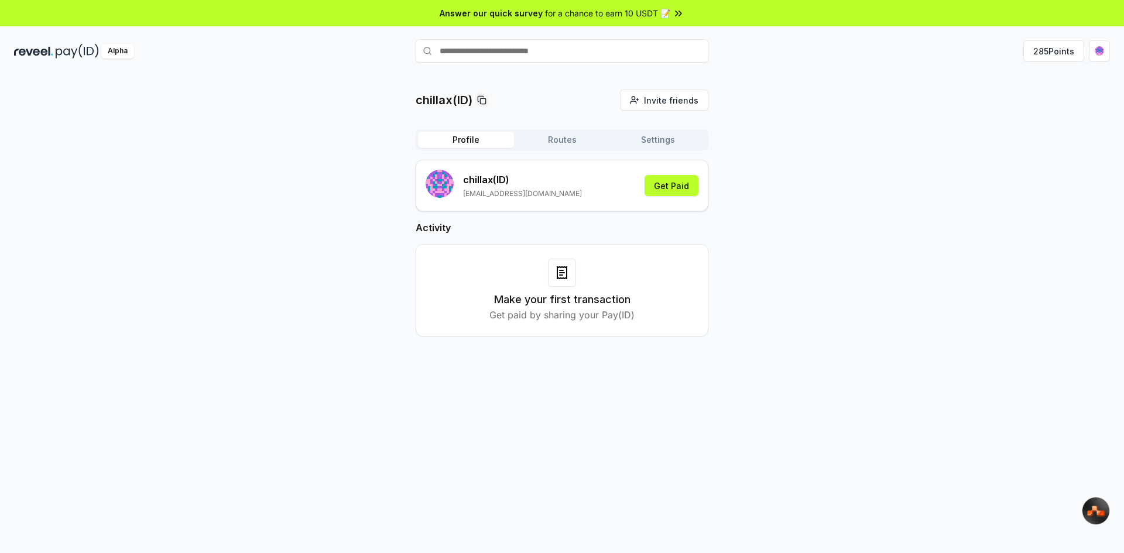
click at [63, 50] on img at bounding box center [77, 51] width 43 height 15
click at [571, 308] on p "Get paid by sharing your Pay(ID)" at bounding box center [561, 315] width 145 height 14
click at [63, 54] on img at bounding box center [77, 51] width 43 height 15
click at [684, 191] on button "Get Paid" at bounding box center [671, 185] width 54 height 21
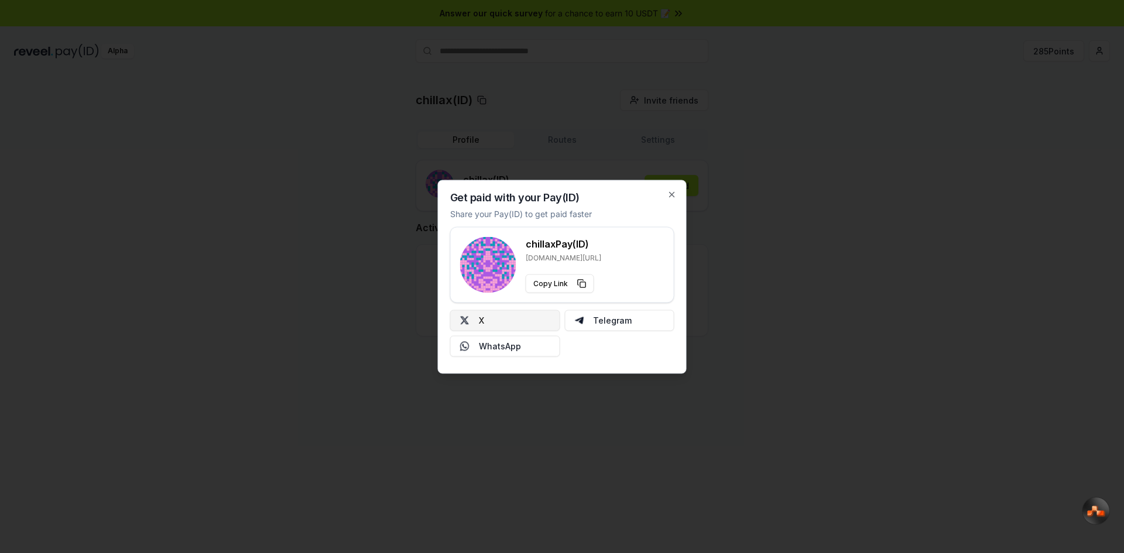
click at [481, 321] on button "X" at bounding box center [505, 320] width 110 height 21
click at [601, 117] on div at bounding box center [562, 276] width 1124 height 553
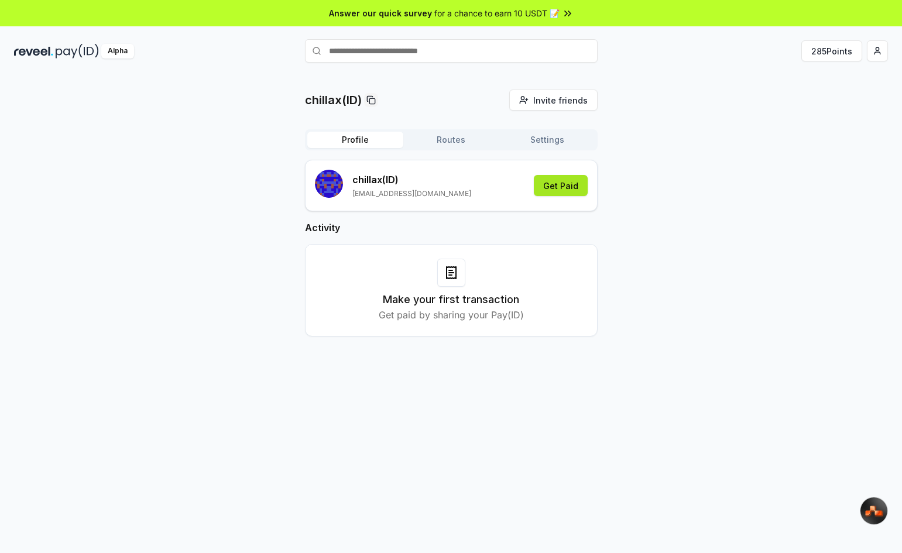
click at [557, 188] on button "Get Paid" at bounding box center [561, 185] width 54 height 21
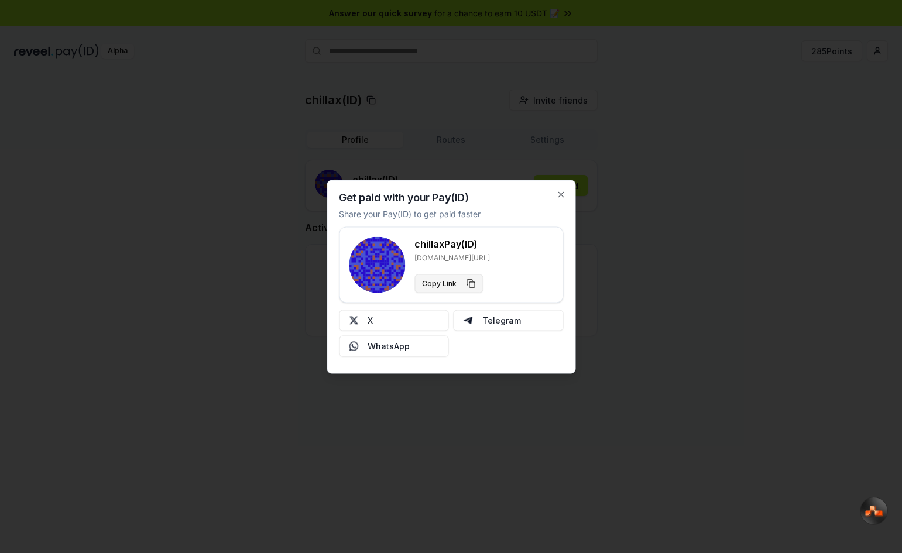
click at [462, 283] on button "Copy Link" at bounding box center [448, 283] width 68 height 19
drag, startPoint x: 488, startPoint y: 255, endPoint x: 410, endPoint y: 260, distance: 78.0
click at [410, 260] on div "chillax Pay(ID) reveel.id/pay/chillax Copy Link" at bounding box center [451, 264] width 204 height 56
copy p "reveel.id/pay/chillax"
click at [562, 191] on icon "button" at bounding box center [560, 194] width 9 height 9
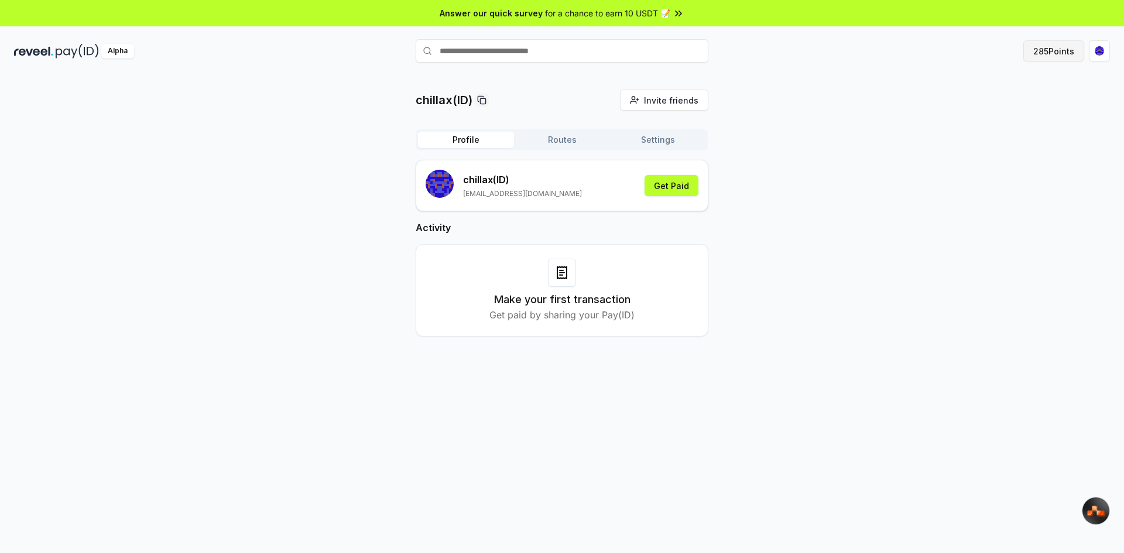
click at [1046, 55] on button "285 Points" at bounding box center [1053, 50] width 61 height 21
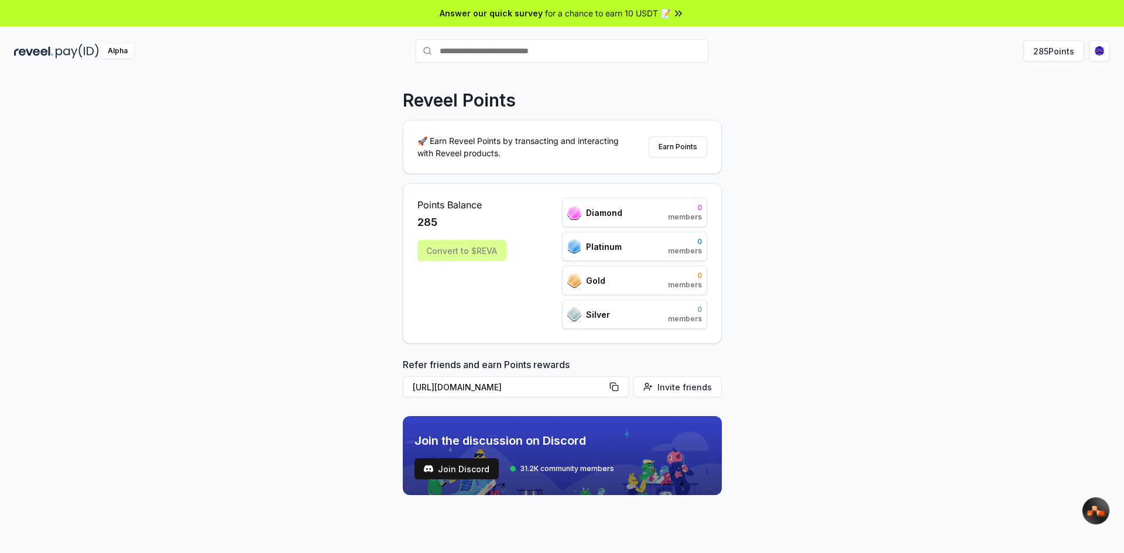
click at [515, 249] on div "Points Balance 285 Convert to $REVA Diamond 0 members Platinum 0 members Gold 0…" at bounding box center [562, 263] width 290 height 131
click at [456, 260] on div "Convert to $REVA" at bounding box center [461, 250] width 89 height 21
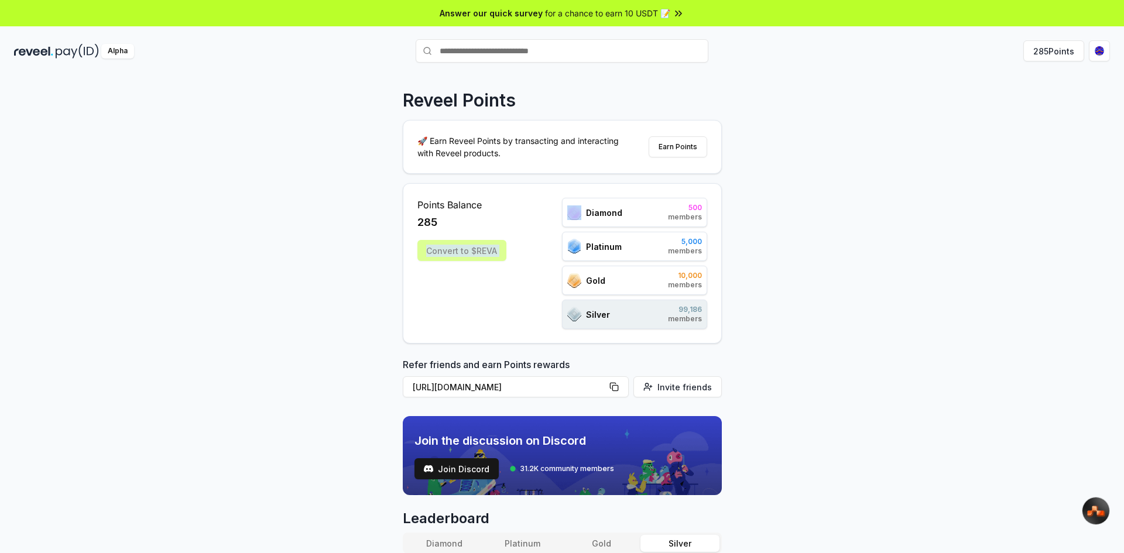
click at [455, 260] on div "Convert to $REVA" at bounding box center [461, 250] width 89 height 21
click at [515, 207] on div "Points Balance 285 Convert to $REVA Diamond 500 members Platinum 5,000 members …" at bounding box center [562, 263] width 290 height 131
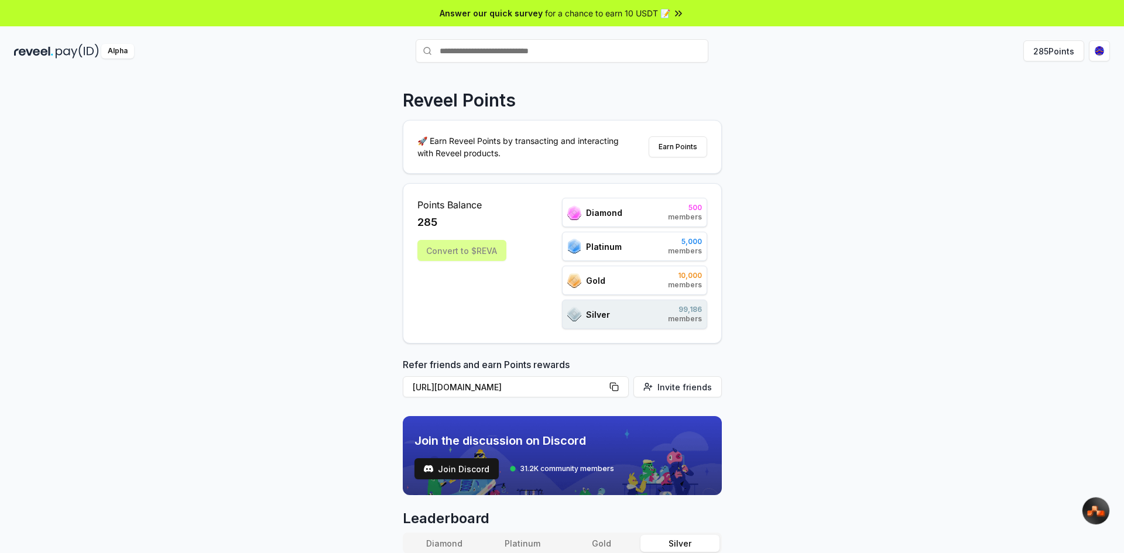
click at [589, 286] on span "Gold" at bounding box center [595, 280] width 19 height 12
click at [603, 318] on span "Silver" at bounding box center [598, 314] width 24 height 12
click at [619, 283] on div "Gold 10,000 members" at bounding box center [634, 280] width 145 height 29
click at [617, 282] on div "Gold 10,000 members" at bounding box center [634, 280] width 145 height 29
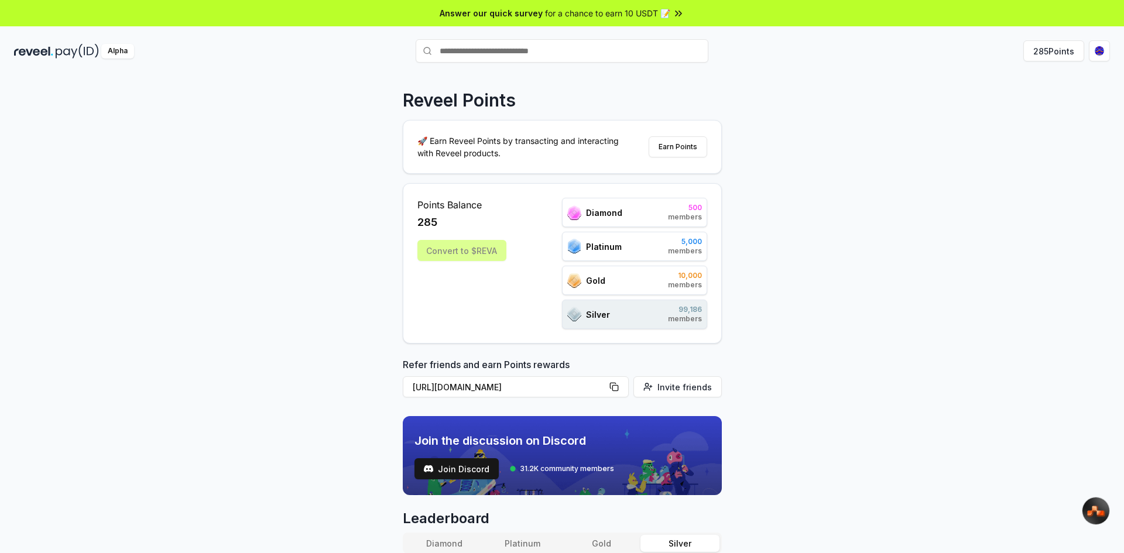
click at [609, 231] on div "Diamond 500 members Platinum 5,000 members Gold 10,000 members Silver 99,186 me…" at bounding box center [634, 263] width 145 height 131
click at [610, 209] on span "Diamond" at bounding box center [604, 213] width 36 height 12
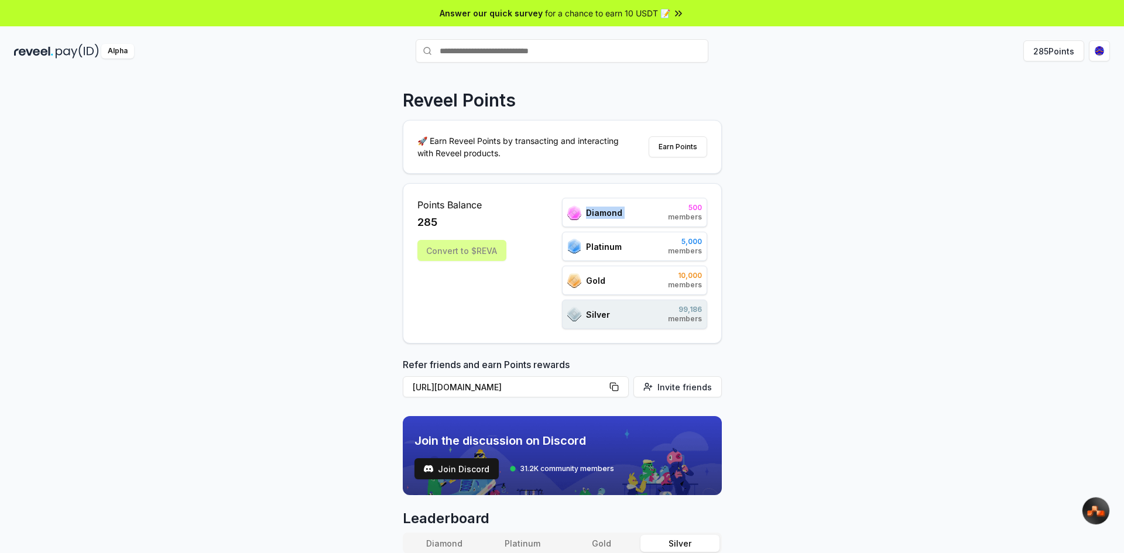
click at [610, 209] on span "Diamond" at bounding box center [604, 213] width 36 height 12
click at [612, 208] on span "Diamond" at bounding box center [604, 213] width 36 height 12
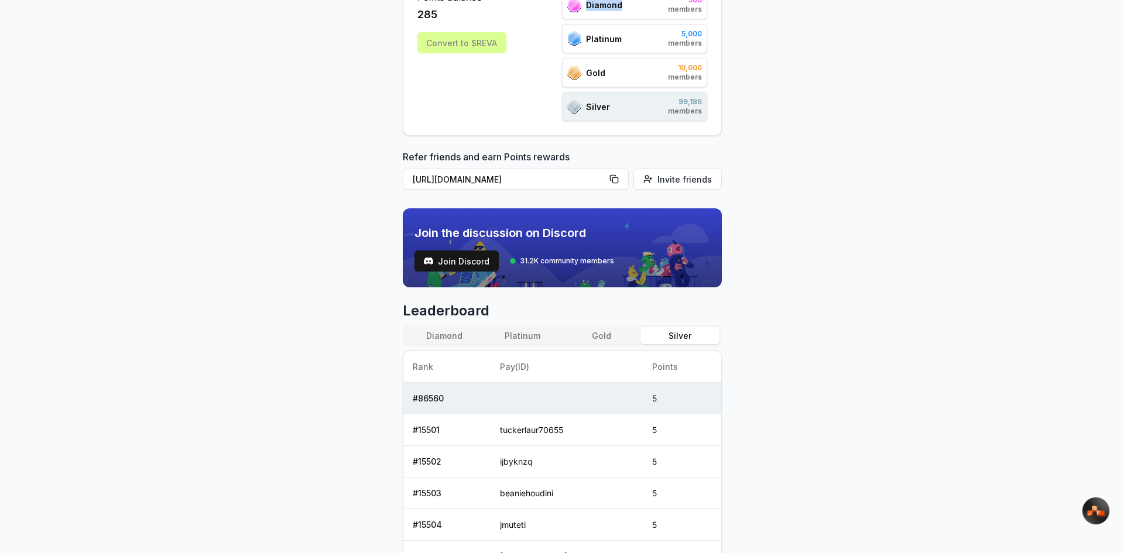
scroll to position [351, 0]
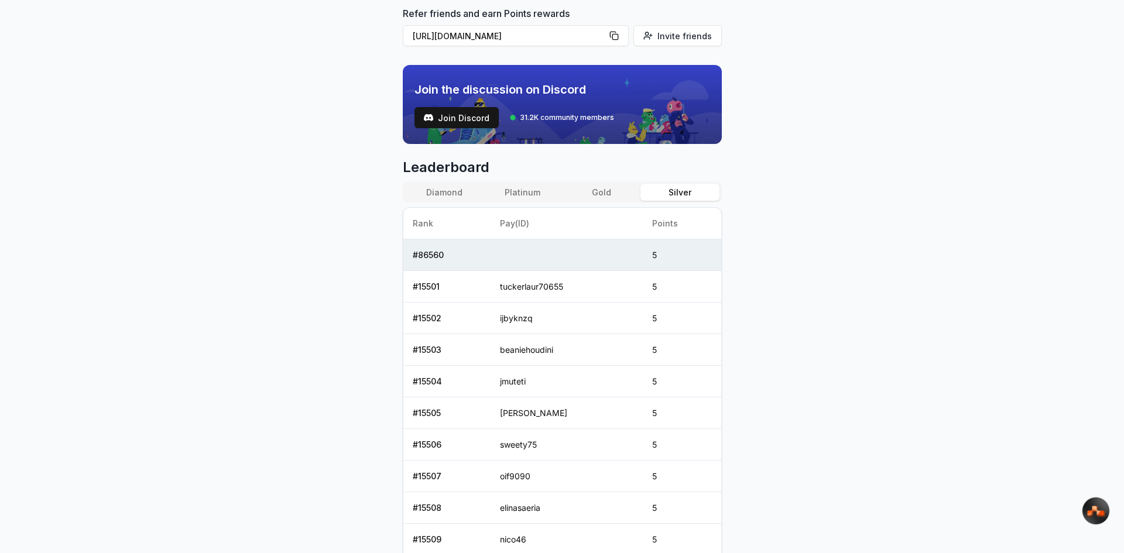
click at [1115, 267] on body "Answer our quick survey for a chance to earn 10 USDT 📝 Alpha 285 Points Reveel …" at bounding box center [562, 276] width 1124 height 553
click at [1085, 268] on body "Answer our quick survey for a chance to earn 10 USDT 📝 Alpha 285 Points Reveel …" at bounding box center [562, 276] width 1124 height 553
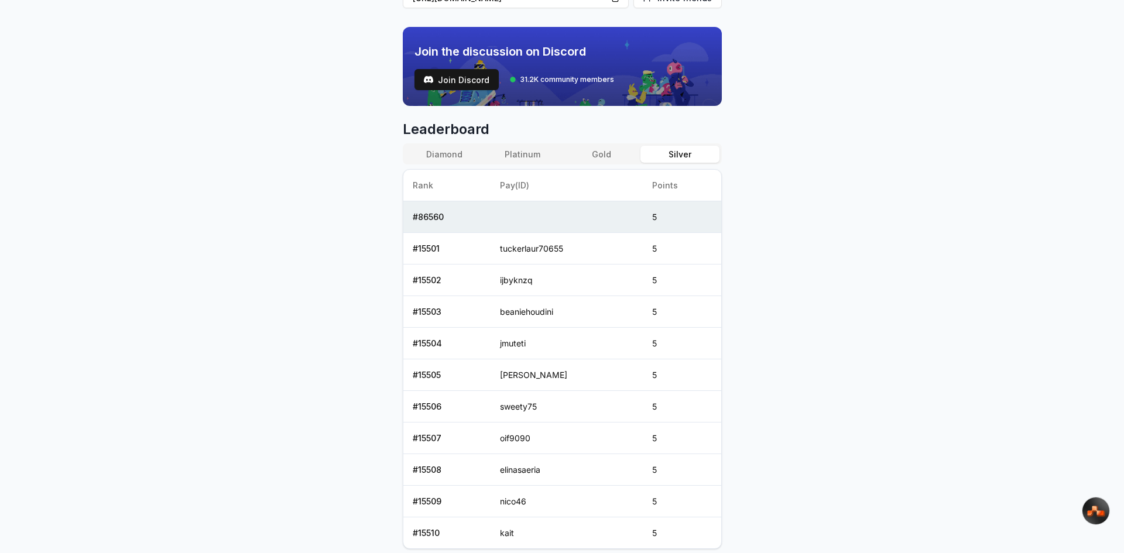
scroll to position [458, 0]
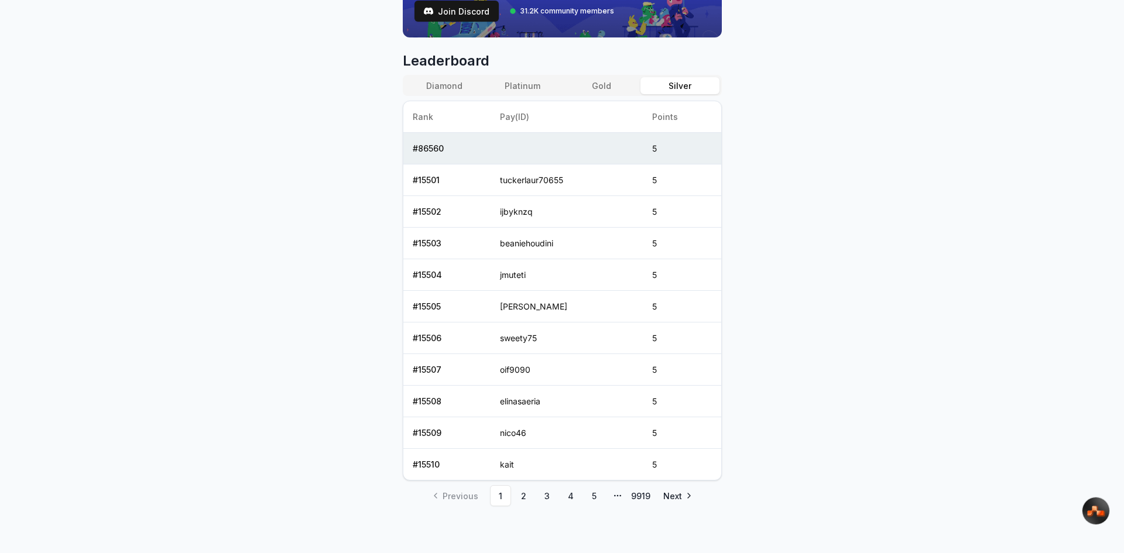
click at [1038, 255] on body "Answer our quick survey for a chance to earn 10 USDT 📝 Alpha 285 Points Reveel …" at bounding box center [562, 276] width 1124 height 553
click at [693, 83] on button "Silver" at bounding box center [679, 85] width 78 height 17
click at [633, 495] on link "9919" at bounding box center [640, 495] width 21 height 21
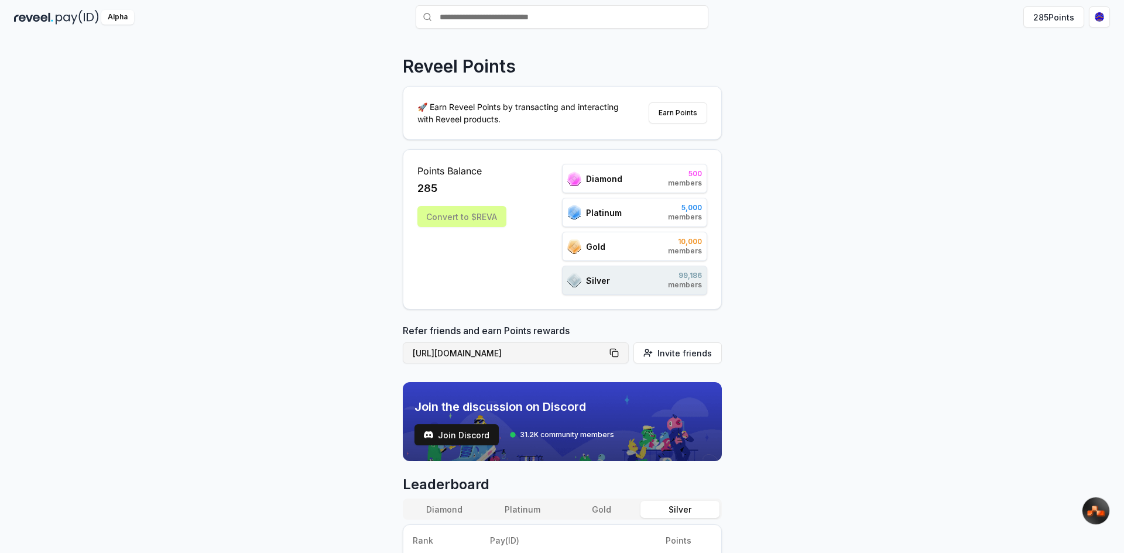
scroll to position [268, 0]
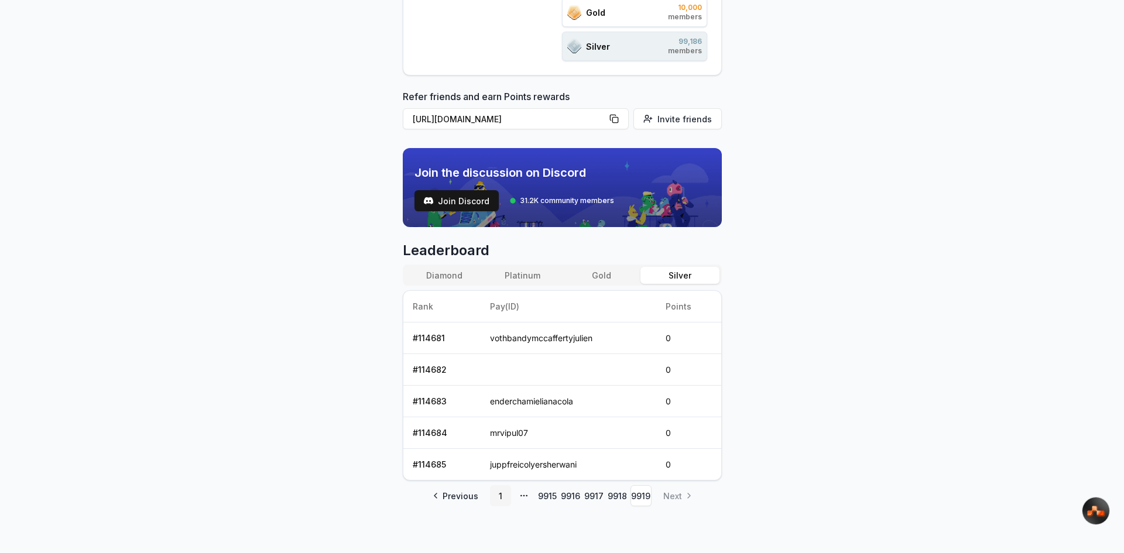
click at [498, 496] on link "1" at bounding box center [500, 495] width 21 height 21
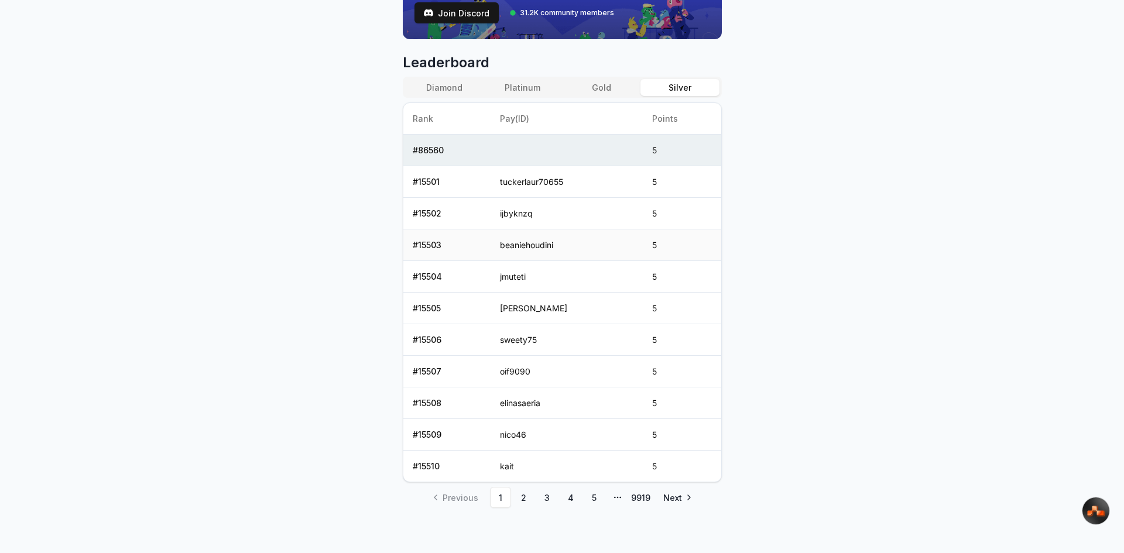
scroll to position [458, 0]
click at [673, 494] on span "Next" at bounding box center [672, 496] width 19 height 12
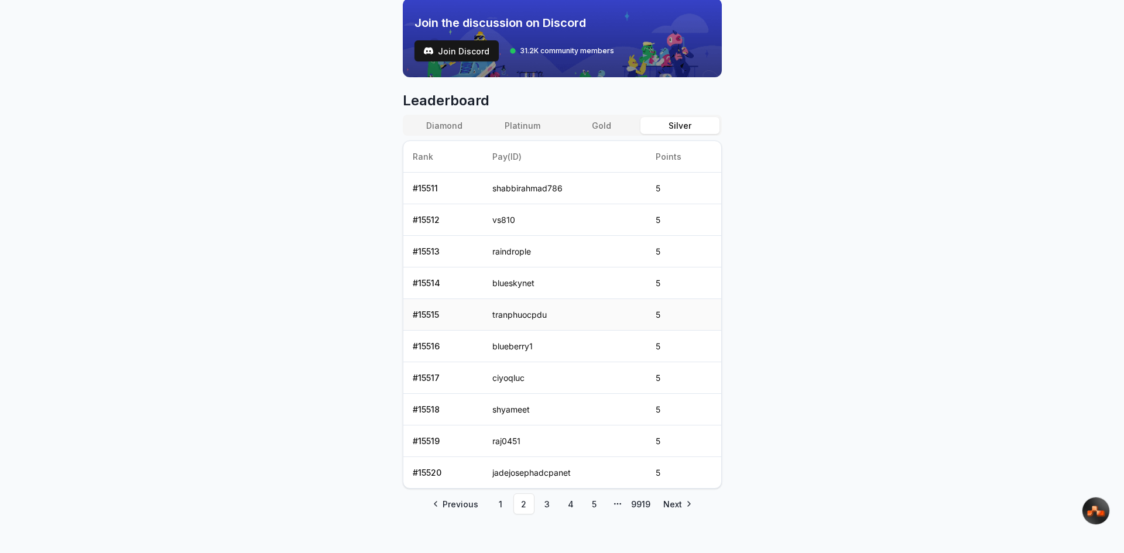
scroll to position [426, 0]
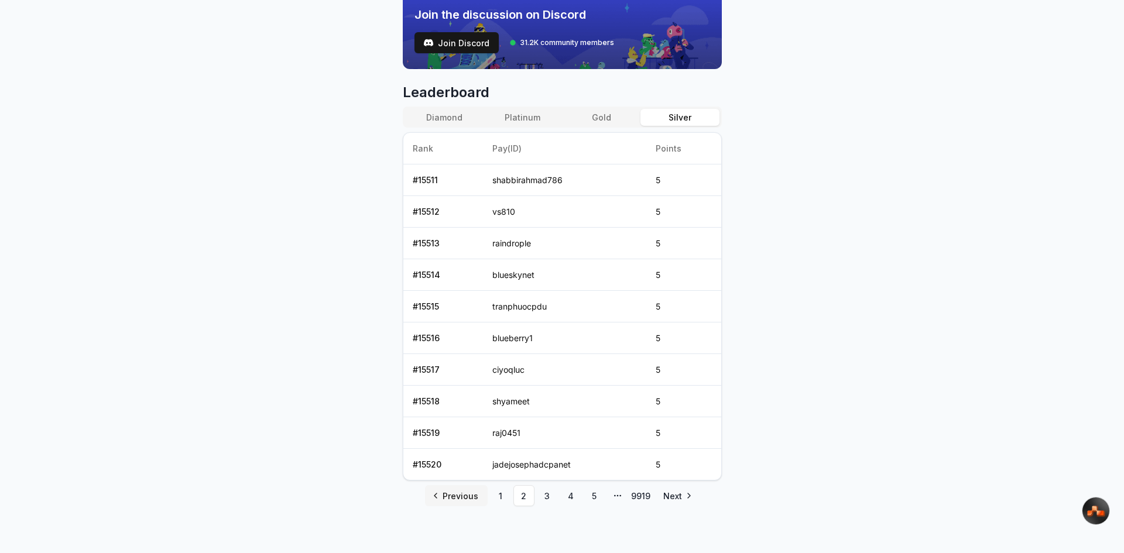
click at [446, 497] on span "Previous" at bounding box center [460, 496] width 36 height 12
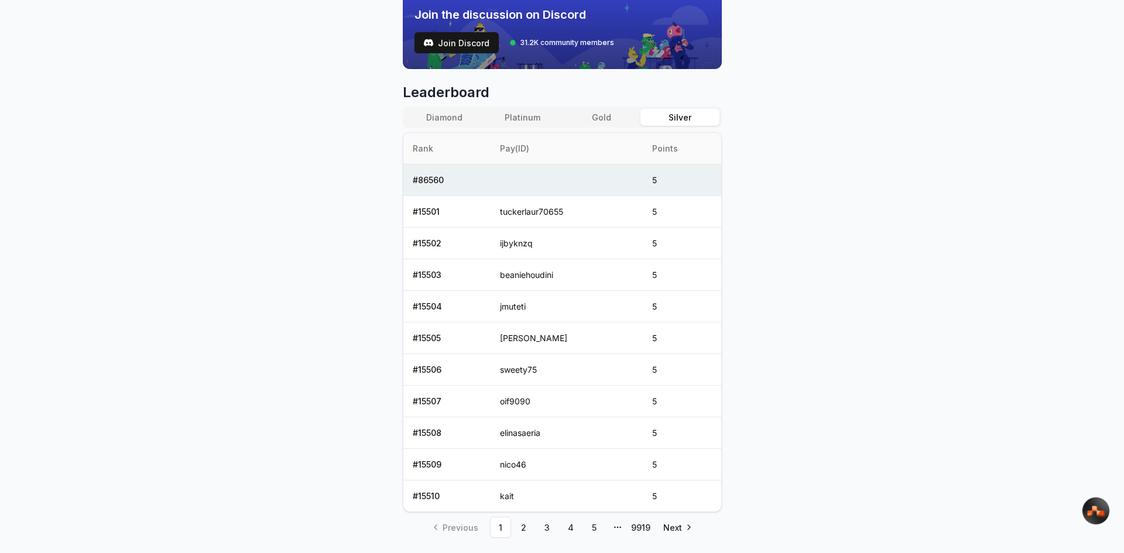
click at [672, 159] on th "Points" at bounding box center [682, 149] width 78 height 32
click at [669, 118] on button "Silver" at bounding box center [679, 117] width 78 height 17
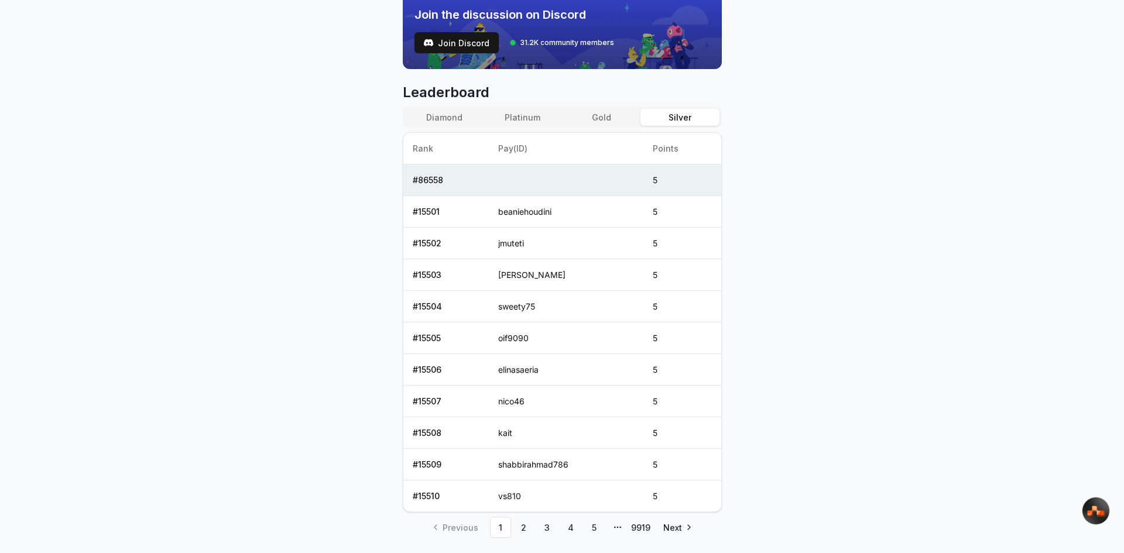
click at [604, 113] on button "Gold" at bounding box center [601, 117] width 78 height 17
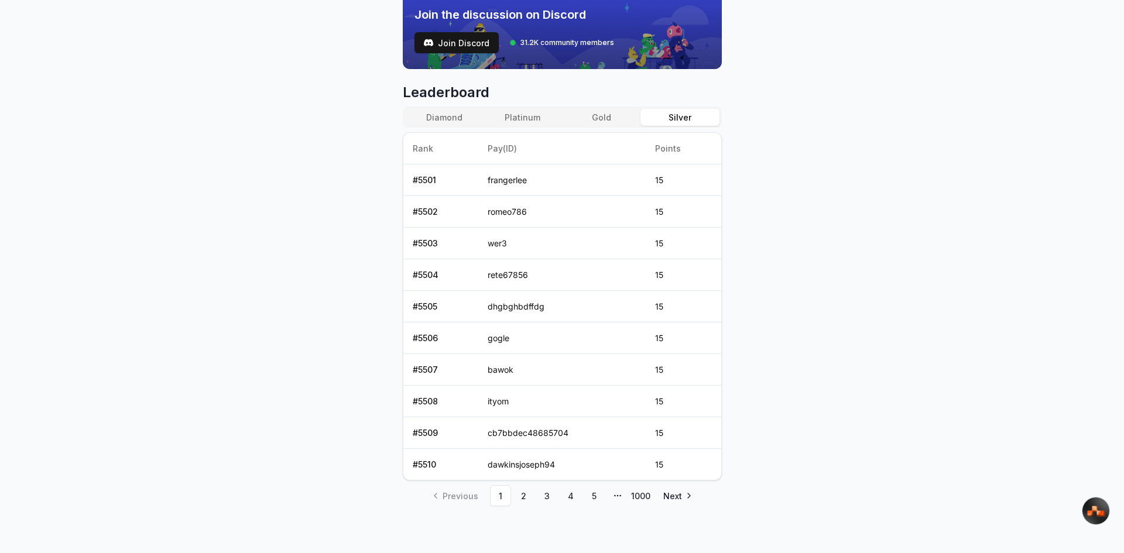
click at [668, 121] on button "Silver" at bounding box center [679, 117] width 78 height 17
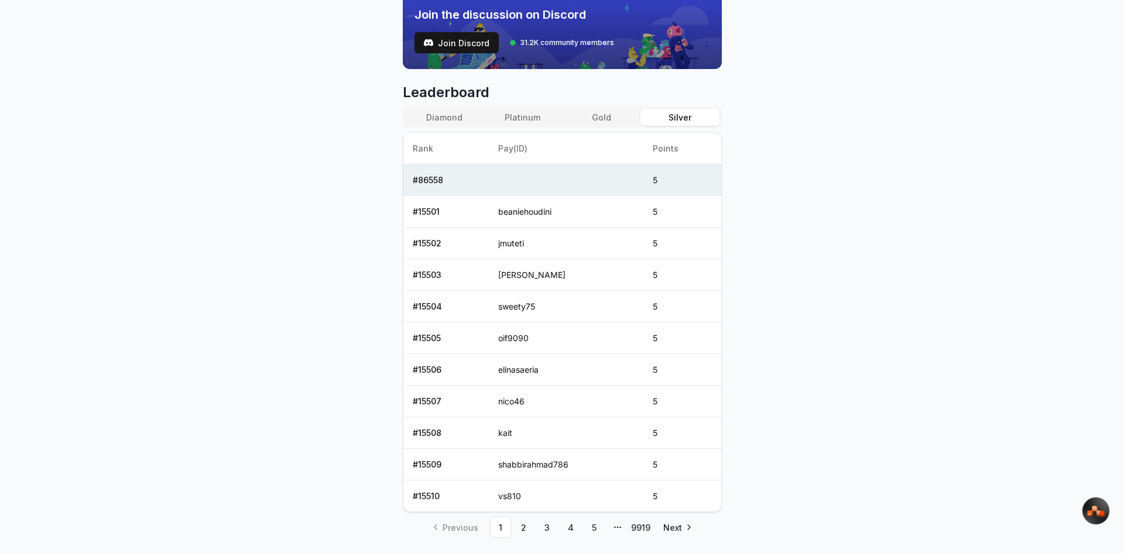
click at [442, 109] on button "Diamond" at bounding box center [444, 117] width 78 height 17
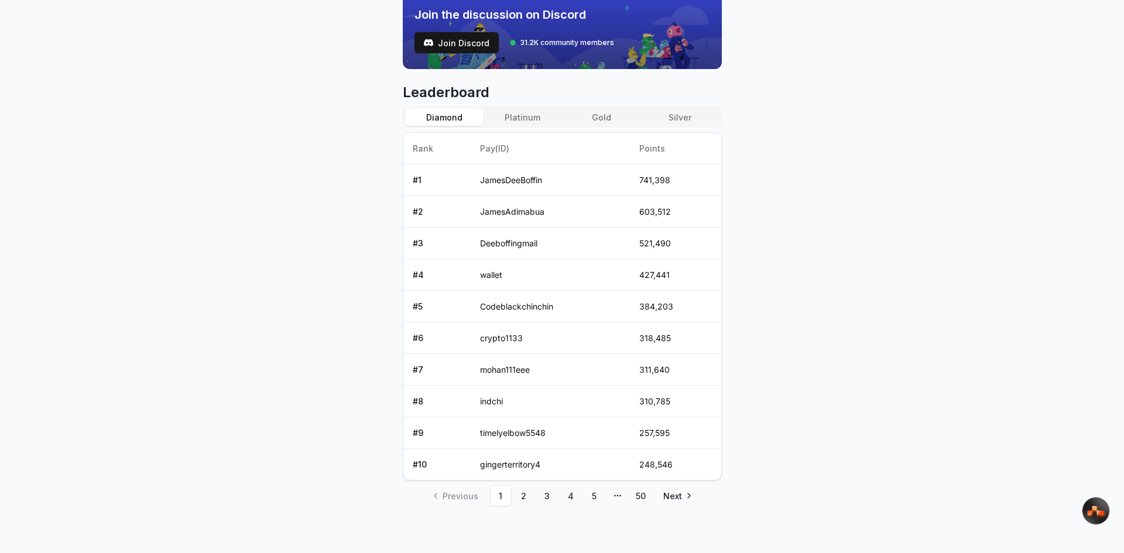
click at [523, 118] on button "Platinum" at bounding box center [522, 117] width 78 height 17
click at [603, 117] on button "Gold" at bounding box center [601, 117] width 78 height 17
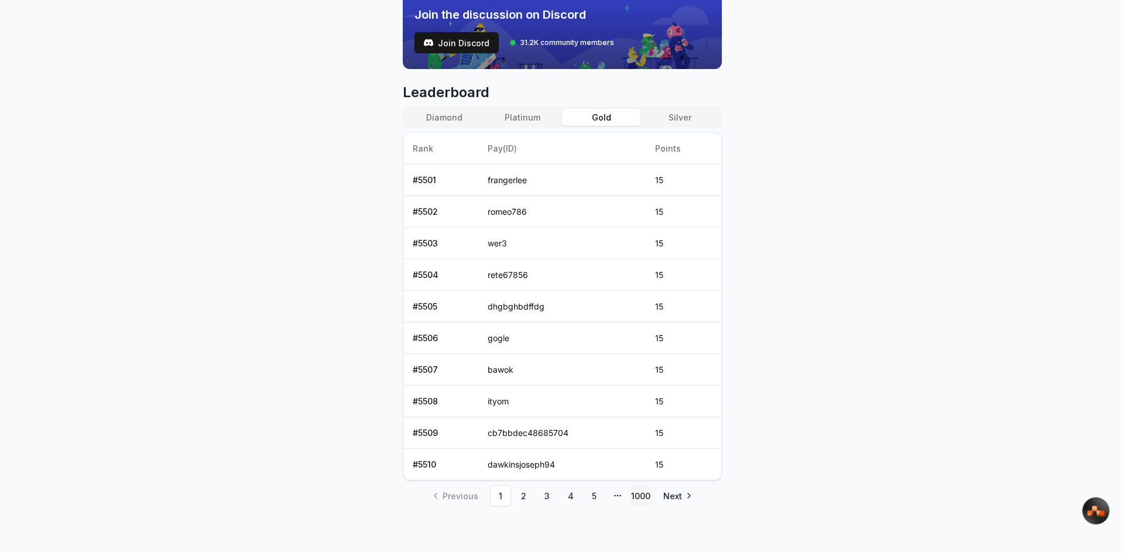
click at [630, 497] on link "1000" at bounding box center [640, 495] width 21 height 21
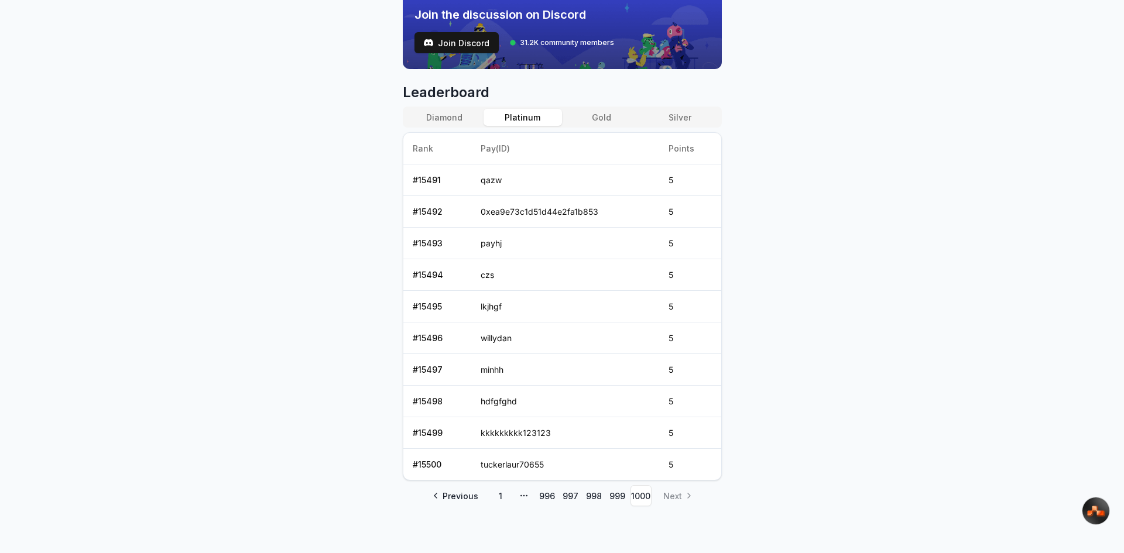
click at [527, 115] on button "Platinum" at bounding box center [522, 117] width 78 height 17
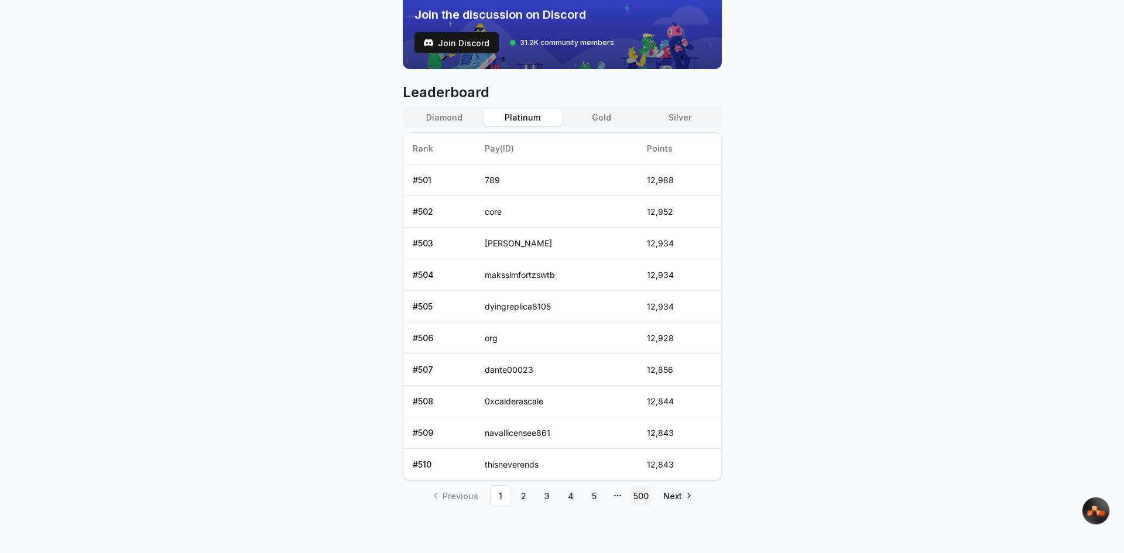
click at [640, 494] on link "500" at bounding box center [640, 495] width 21 height 21
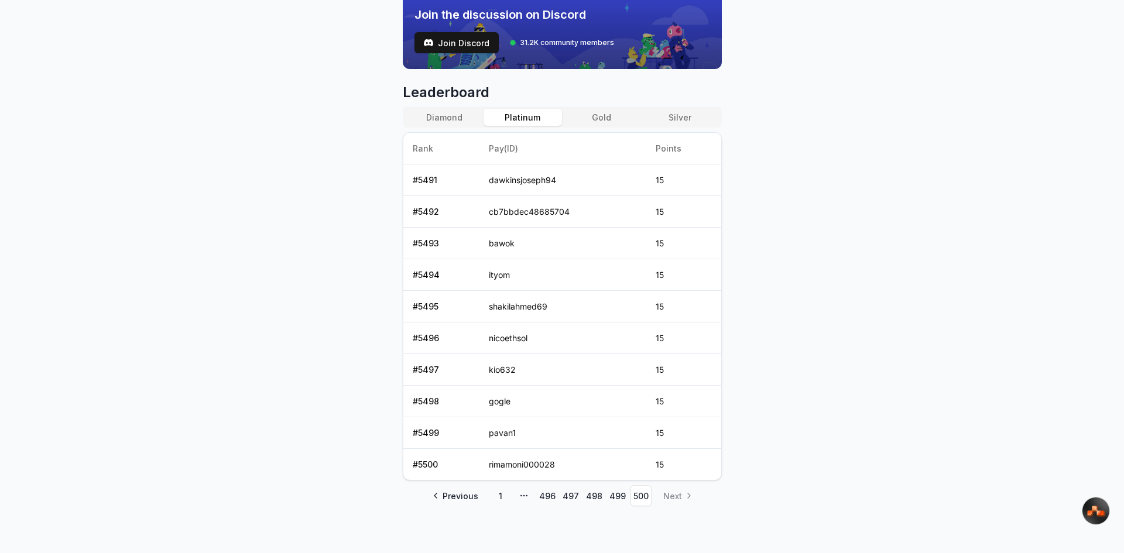
click at [523, 495] on circle "pagination" at bounding box center [523, 495] width 1 height 1
click at [504, 499] on link "1" at bounding box center [500, 495] width 21 height 21
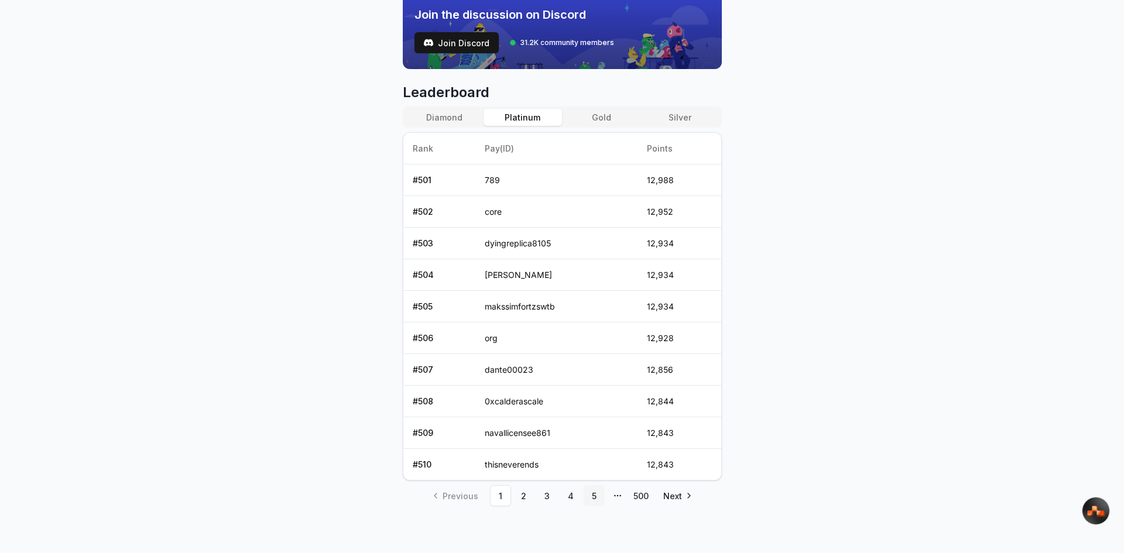
click at [589, 496] on link "5" at bounding box center [593, 495] width 21 height 21
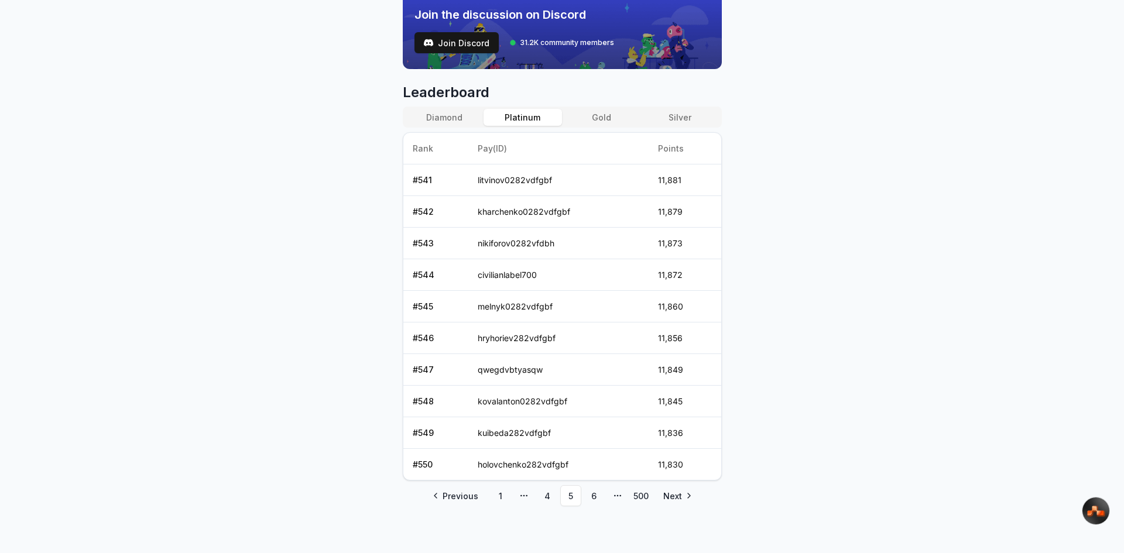
click at [458, 130] on div "Diamond Platinum Gold Silver Rank Pay(ID) Points # 541 litvinov0282vdfgbf 11,88…" at bounding box center [562, 294] width 319 height 374
click at [469, 42] on span "Join Discord" at bounding box center [463, 43] width 51 height 12
click at [688, 496] on link "Next" at bounding box center [677, 495] width 46 height 21
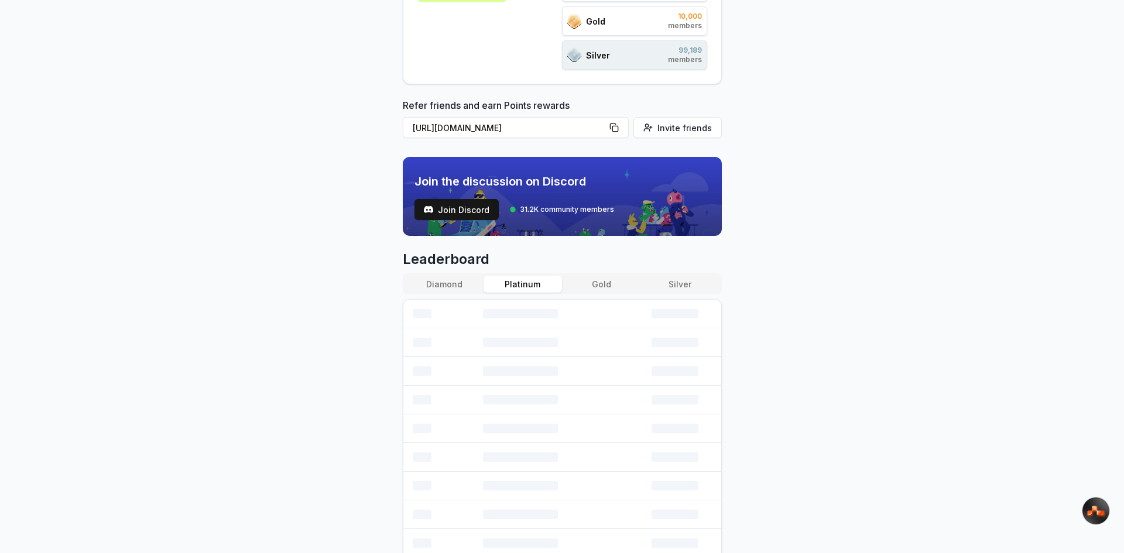
scroll to position [0, 0]
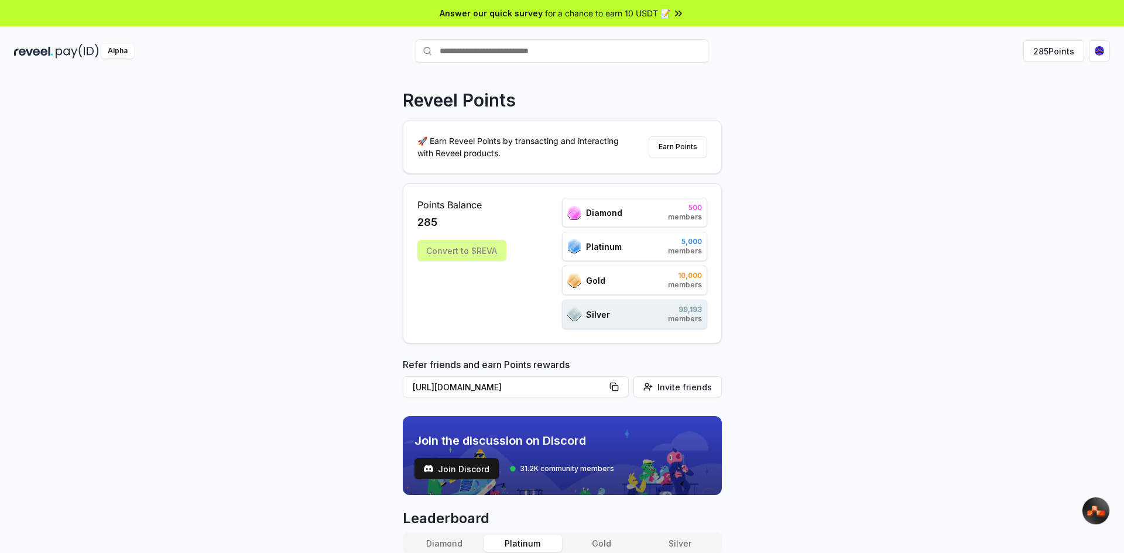
click at [479, 51] on input "text" at bounding box center [561, 50] width 293 height 23
click at [1063, 51] on button "285 Points" at bounding box center [1053, 50] width 61 height 21
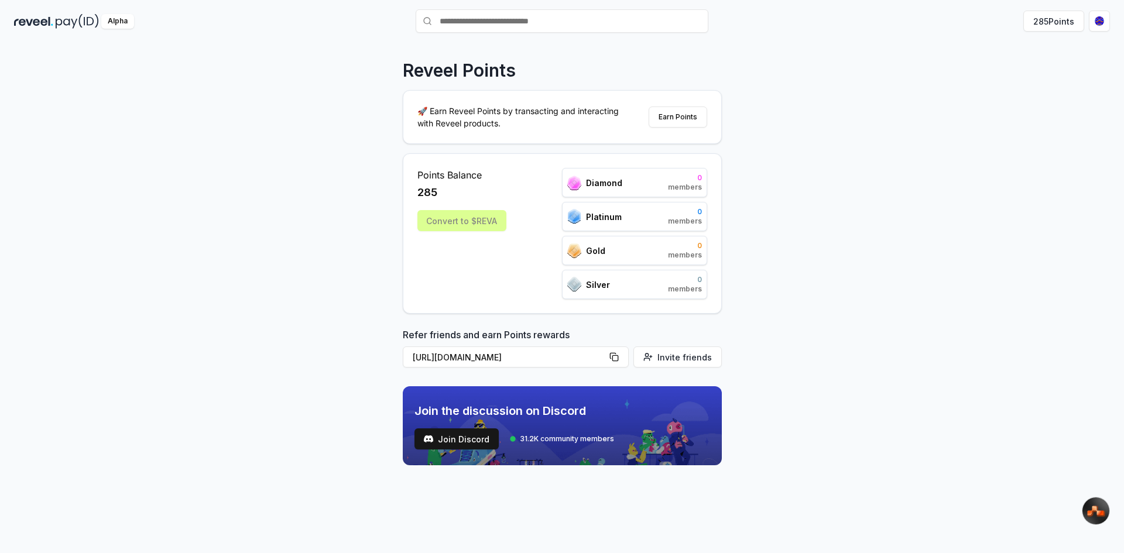
scroll to position [33, 0]
